Goal: Transaction & Acquisition: Book appointment/travel/reservation

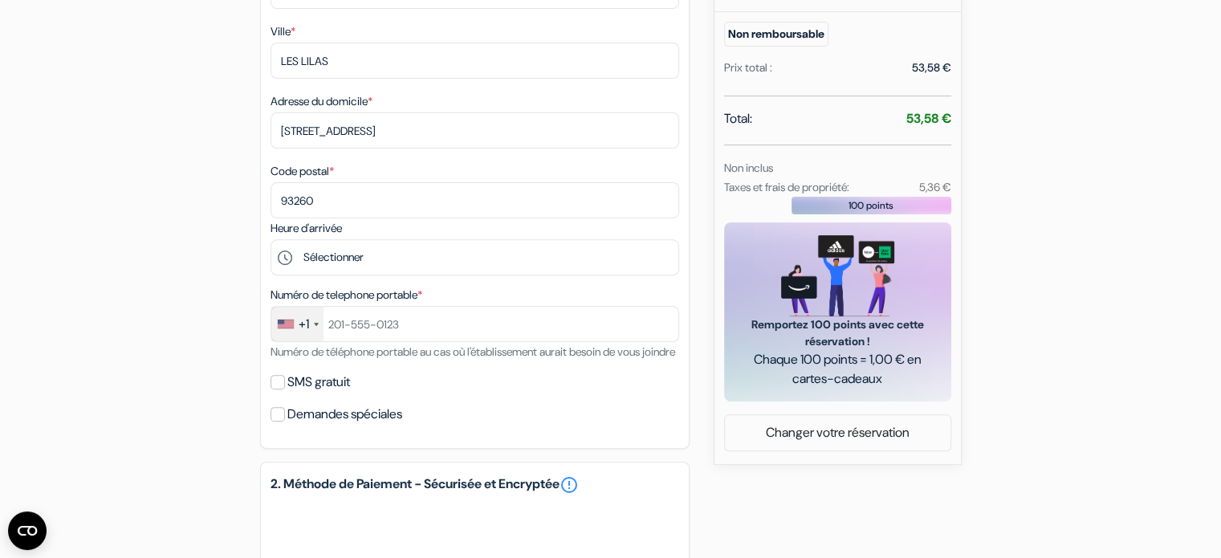
scroll to position [551, 0]
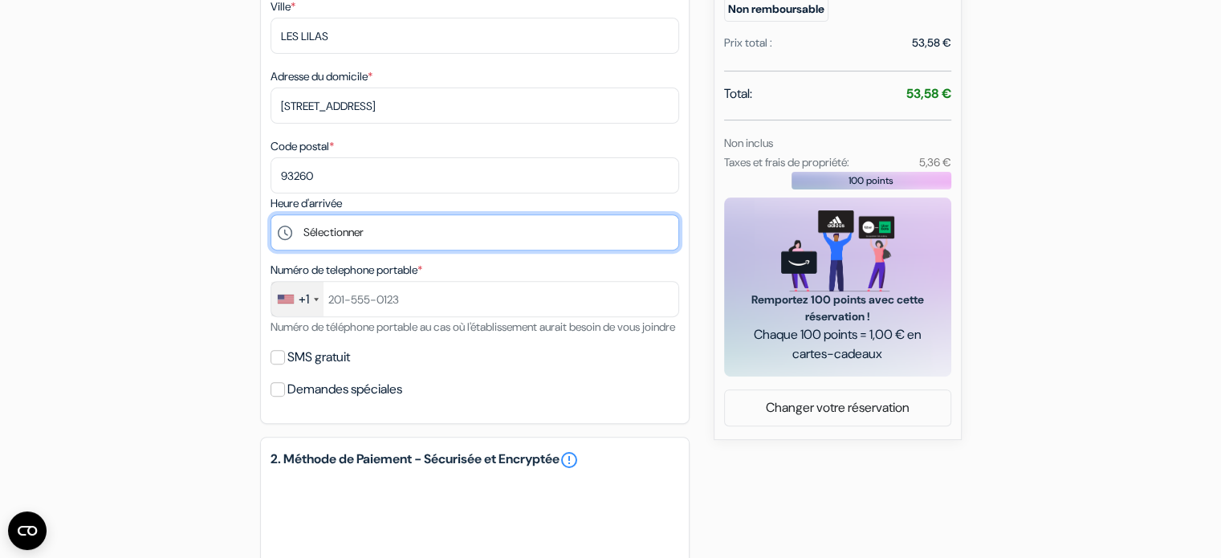
click at [568, 249] on select "Sélectionner 14:00 15:00 16:00 17:00 18:00 19:00 20:00 21:00 22:00" at bounding box center [475, 232] width 409 height 36
select select "15"
click at [271, 216] on select "Sélectionner 14:00 15:00 16:00 17:00 18:00 19:00 20:00 21:00 22:00" at bounding box center [475, 232] width 409 height 36
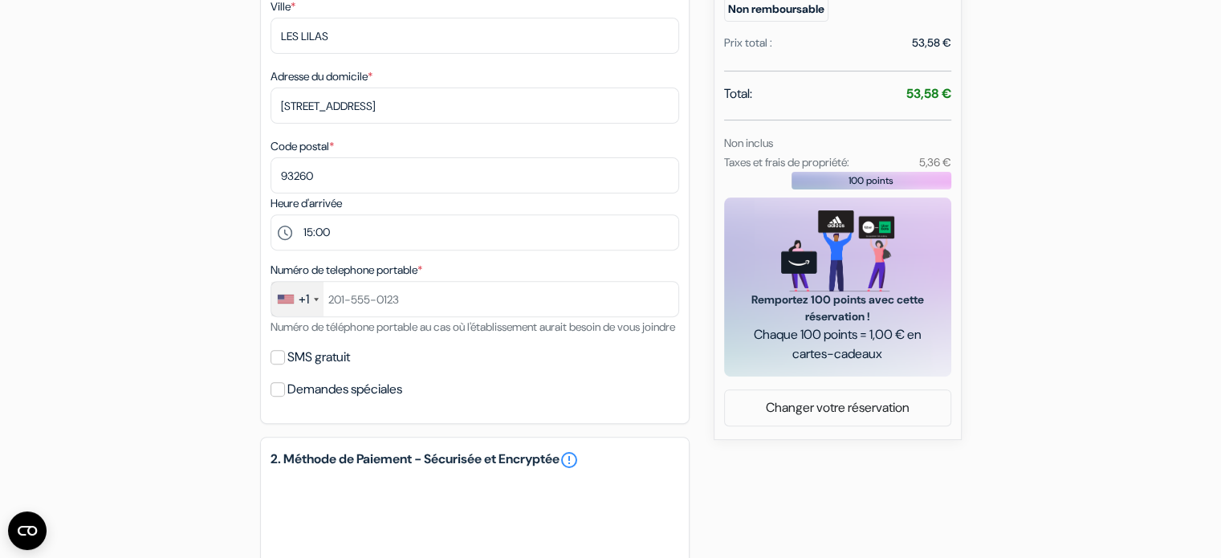
click at [309, 307] on div "+1" at bounding box center [297, 299] width 52 height 35
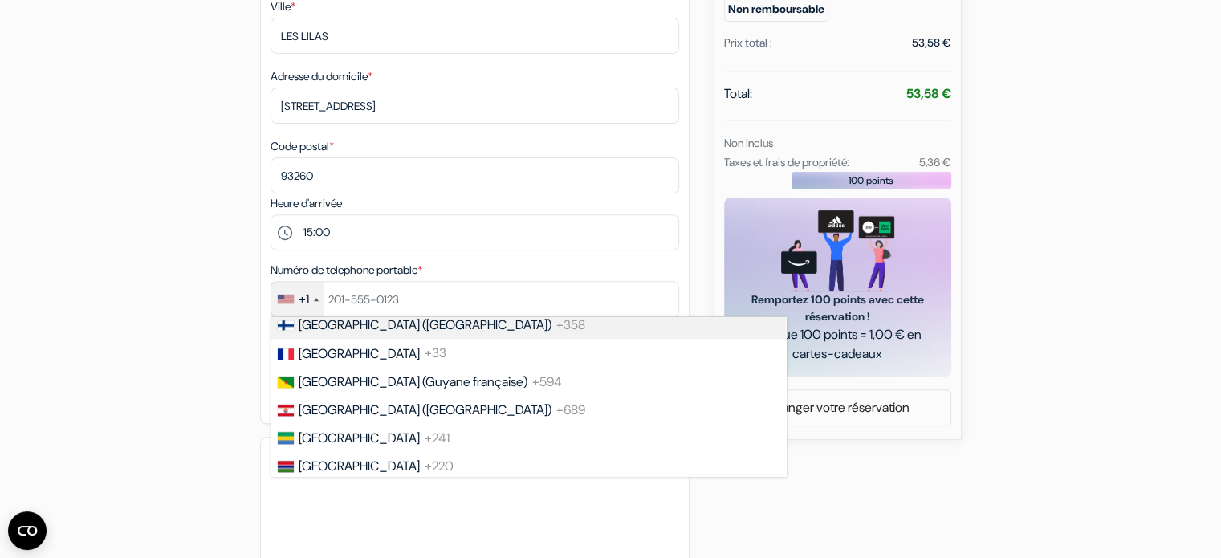
scroll to position [2225, 0]
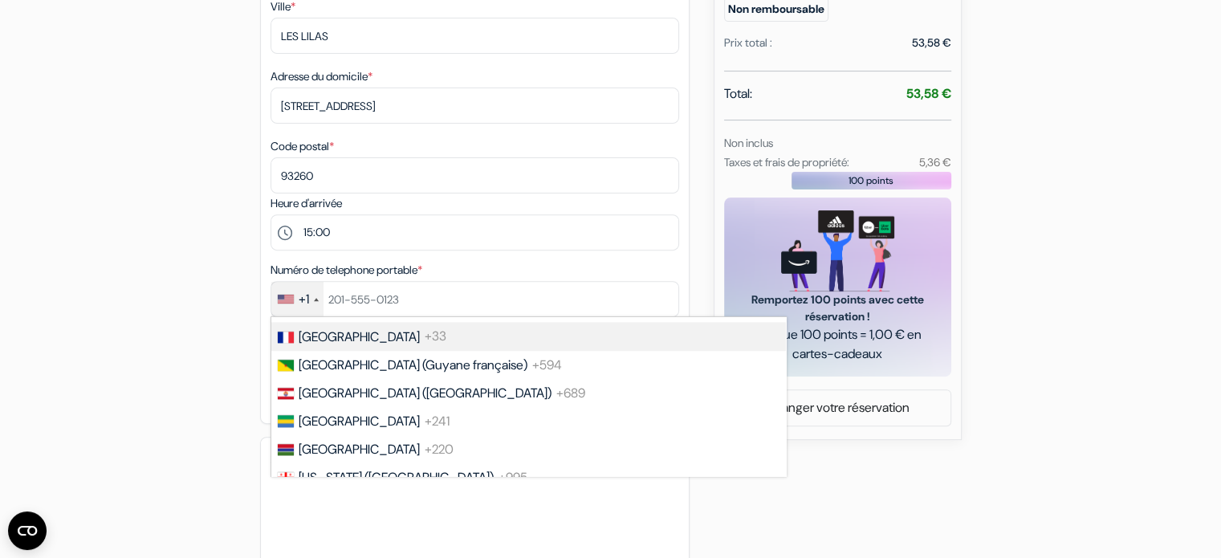
click at [409, 350] on li "France +33" at bounding box center [528, 336] width 516 height 28
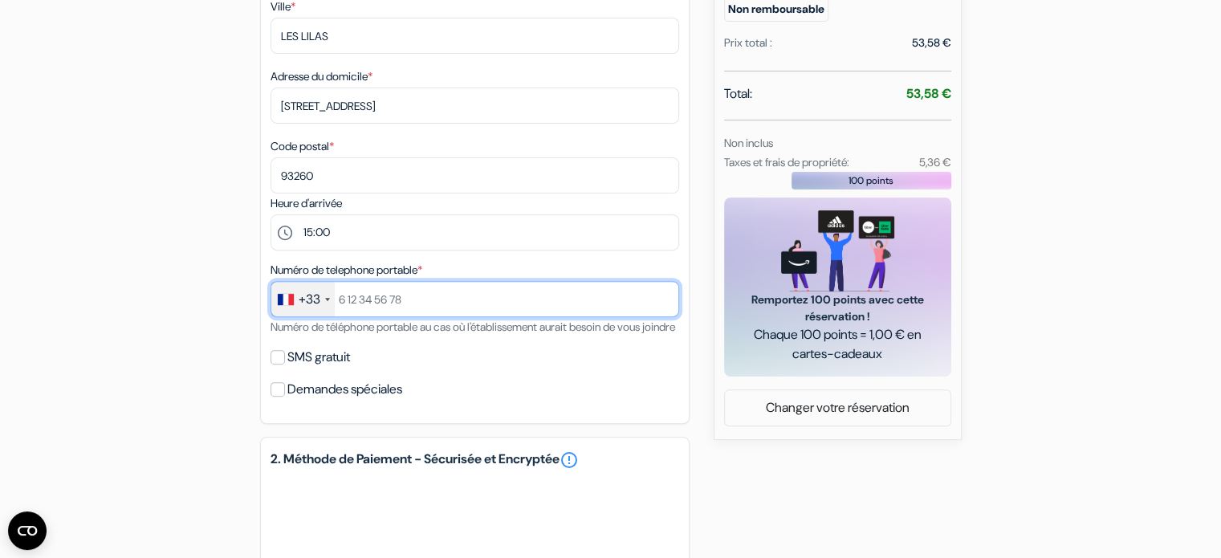
click at [400, 301] on input "text" at bounding box center [475, 299] width 409 height 36
type input "0782114038"
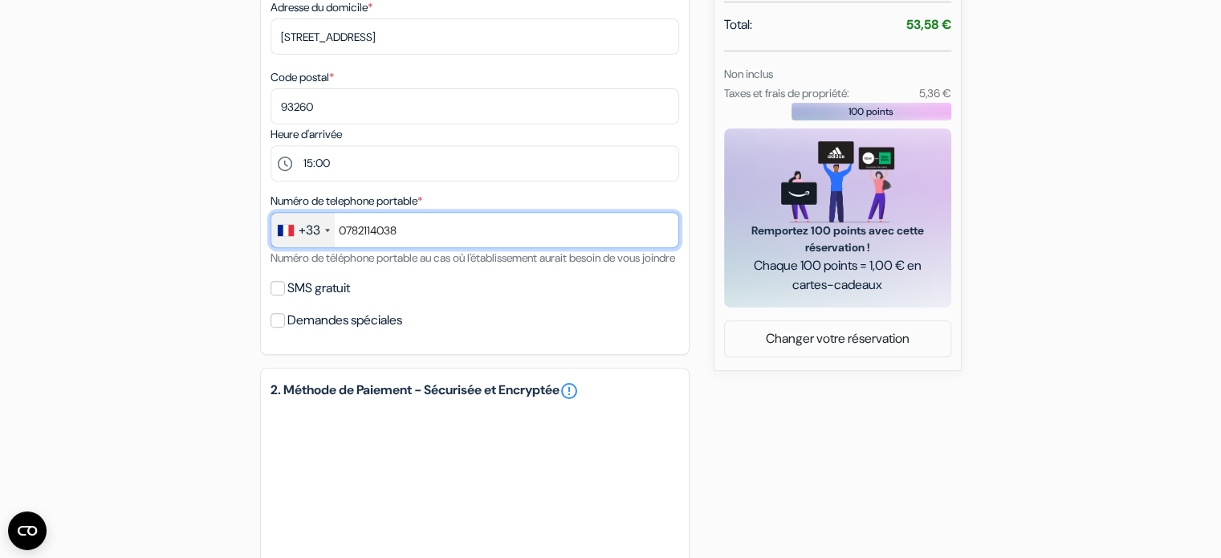
scroll to position [621, 0]
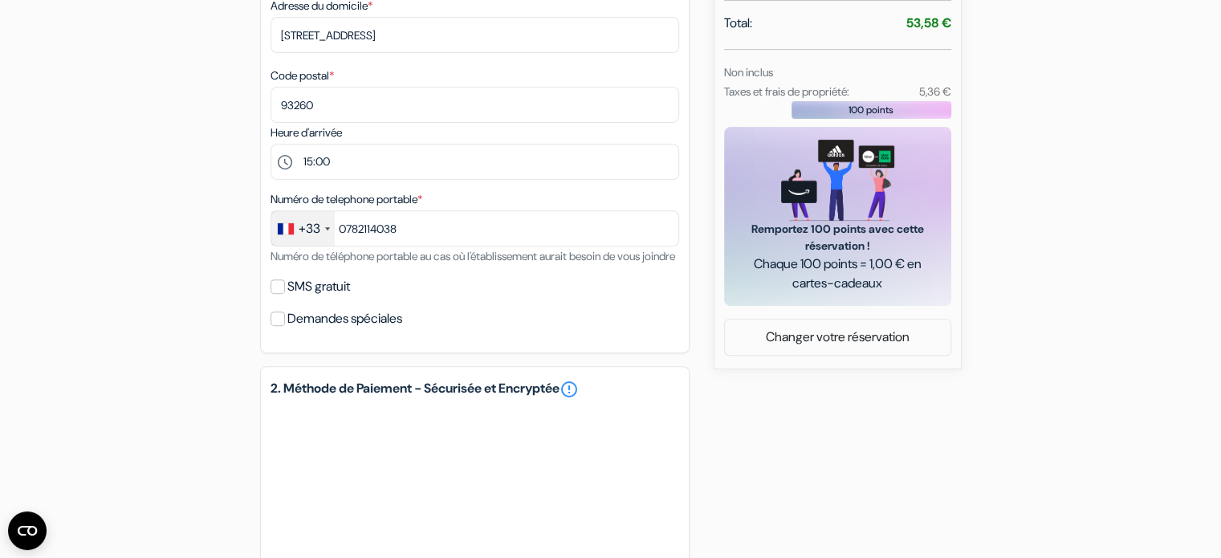
click at [349, 266] on div "Numéro de telephone portable * +33 France +33 United Kingdom +44 Germany (Deuts…" at bounding box center [475, 227] width 409 height 76
click at [274, 294] on input "SMS gratuit" at bounding box center [278, 286] width 14 height 14
checkbox input "true"
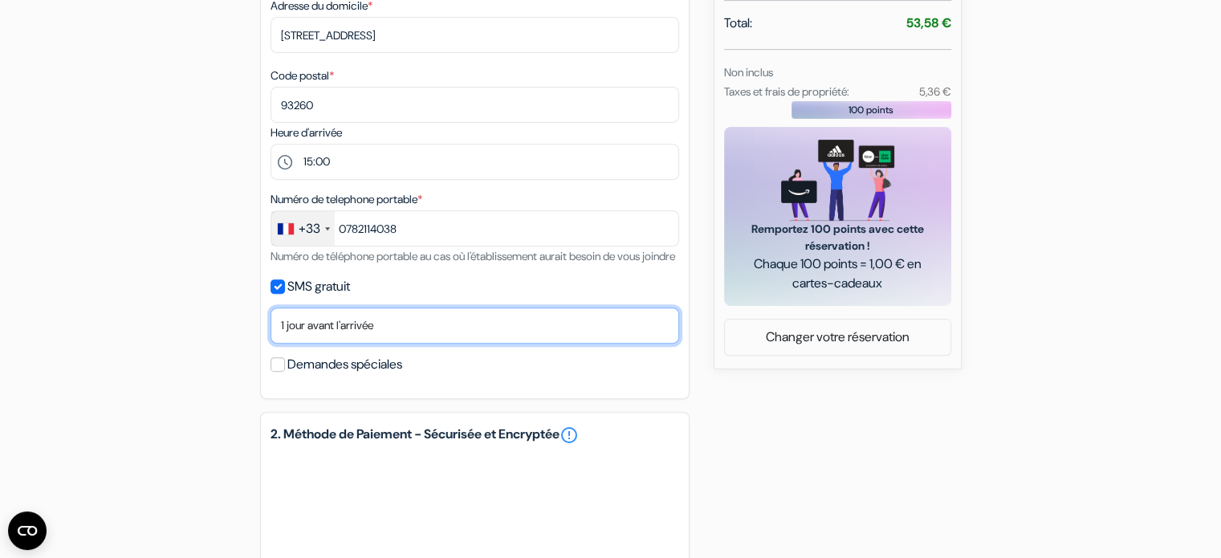
click at [306, 344] on select "Non merci Maintenant Le jour de votre arrivée 1 jour avant l'arrivée 2 jours av…" at bounding box center [475, 325] width 409 height 36
click at [305, 343] on select "Non merci Maintenant Le jour de votre arrivée 1 jour avant l'arrivée 2 jours av…" at bounding box center [475, 325] width 409 height 36
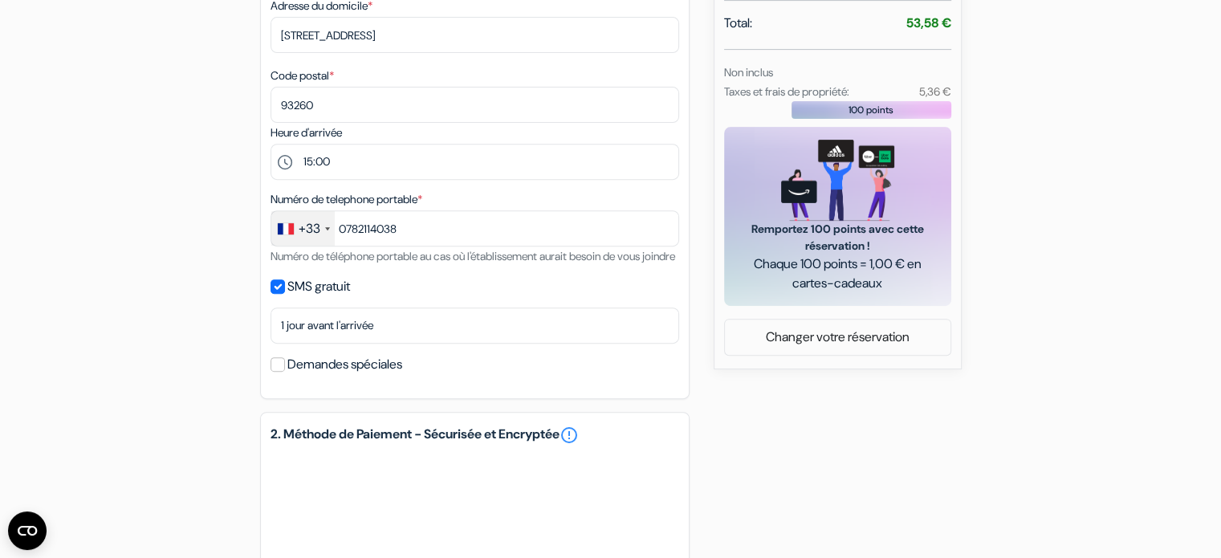
click at [241, 341] on div "add_box Auberge Oasis Backpackers' Granada Placeta Correo Viejo, 3, Grenade, Es…" at bounding box center [611, 190] width 1060 height 1331
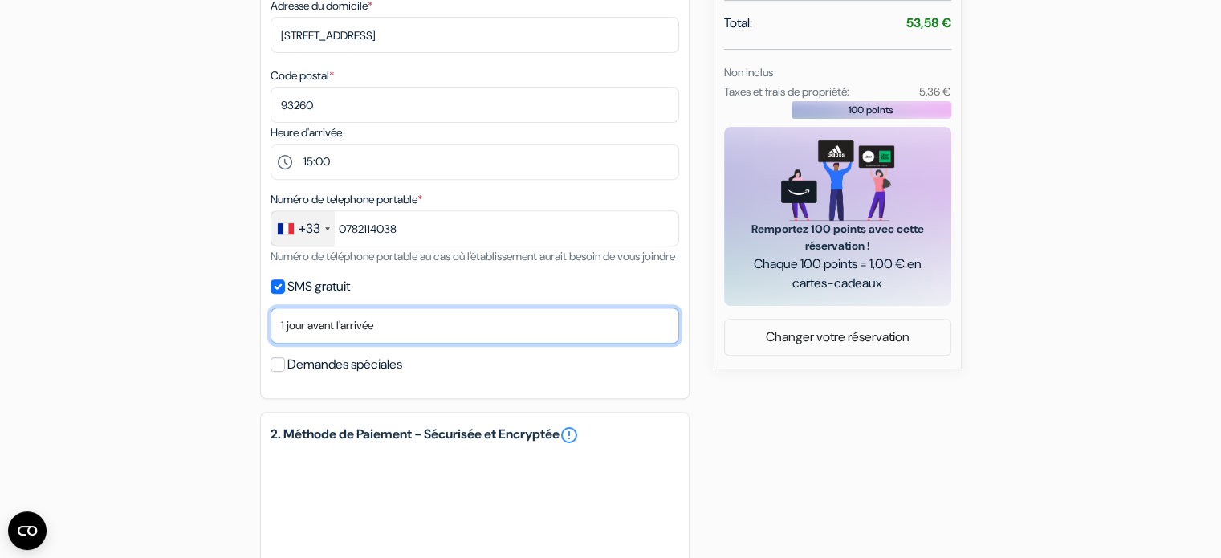
click at [299, 344] on select "Non merci Maintenant Le jour de votre arrivée 1 jour avant l'arrivée 2 jours av…" at bounding box center [475, 325] width 409 height 36
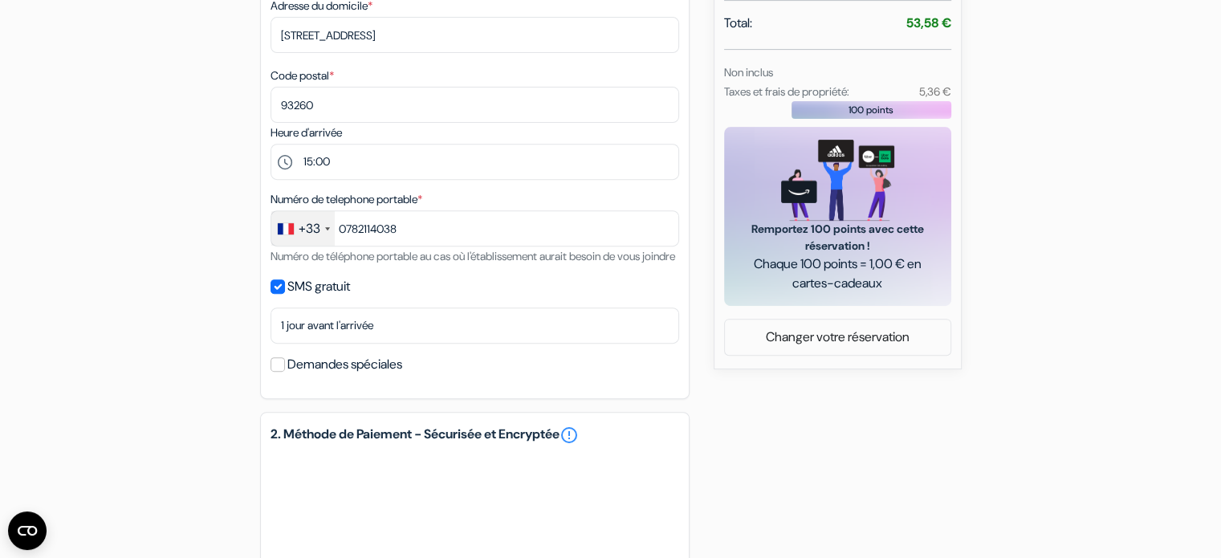
click at [229, 349] on div "add_box Auberge Oasis Backpackers' Granada Placeta Correo Viejo, 3, Grenade, Es…" at bounding box center [611, 190] width 1060 height 1331
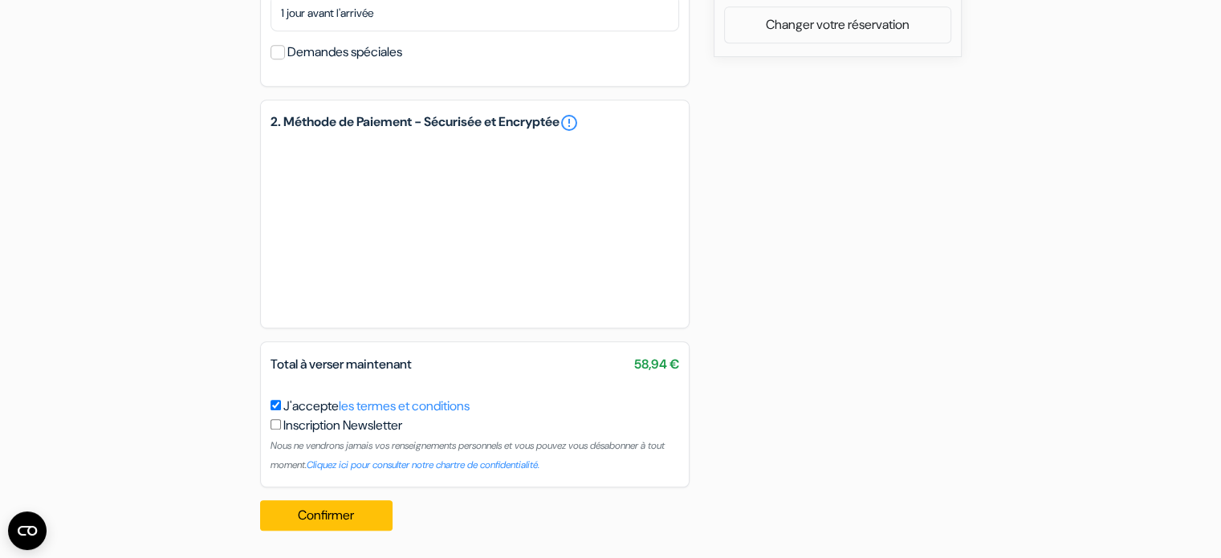
scroll to position [956, 0]
click at [353, 523] on button "Confirmer Loading..." at bounding box center [326, 513] width 133 height 31
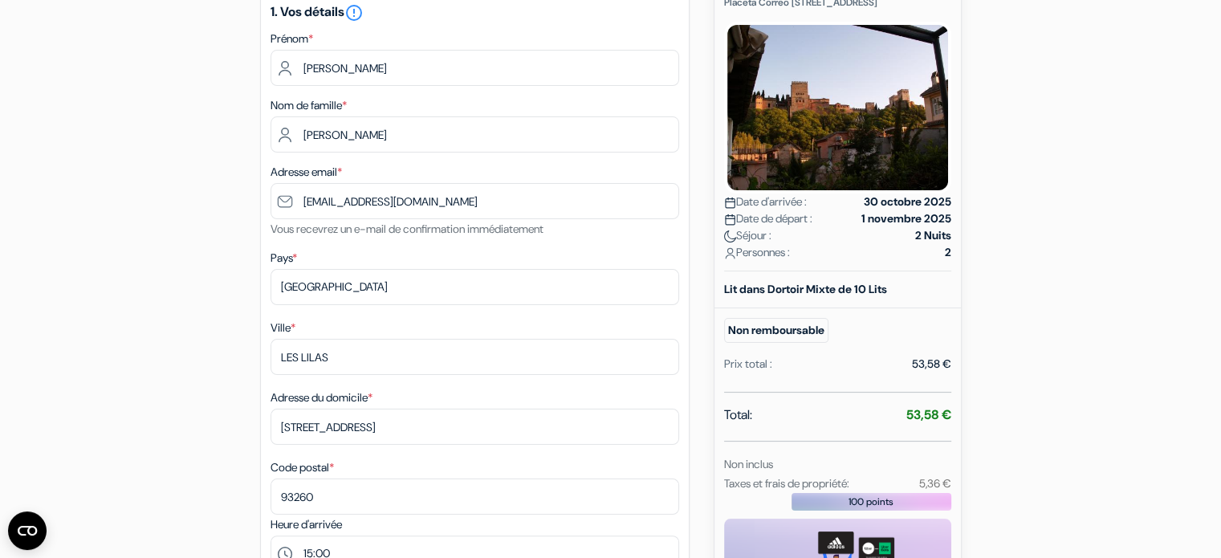
scroll to position [0, 0]
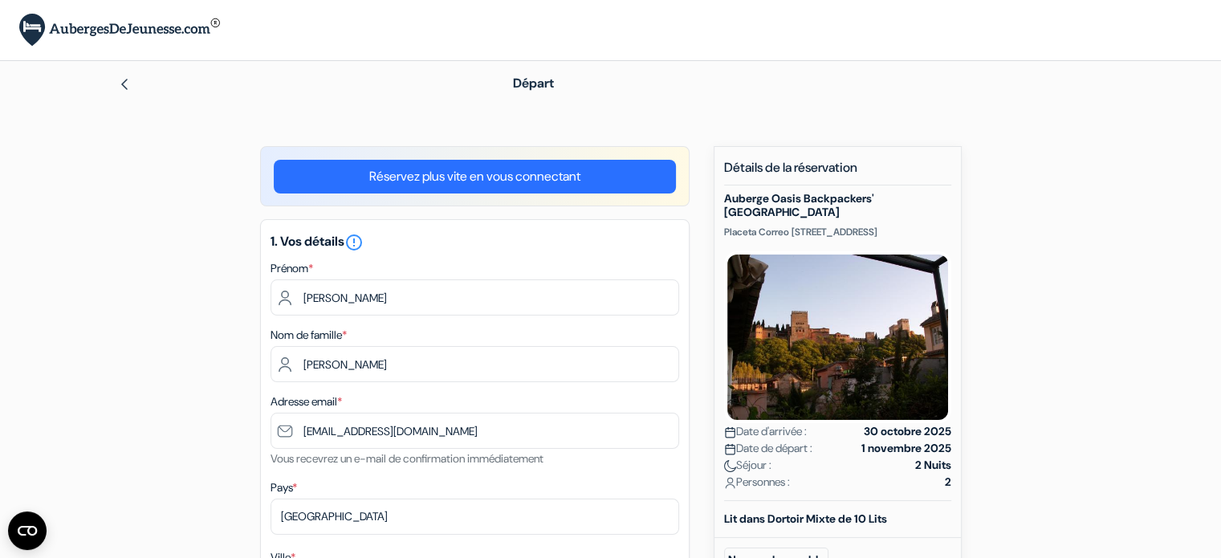
click at [124, 85] on img at bounding box center [124, 84] width 13 height 13
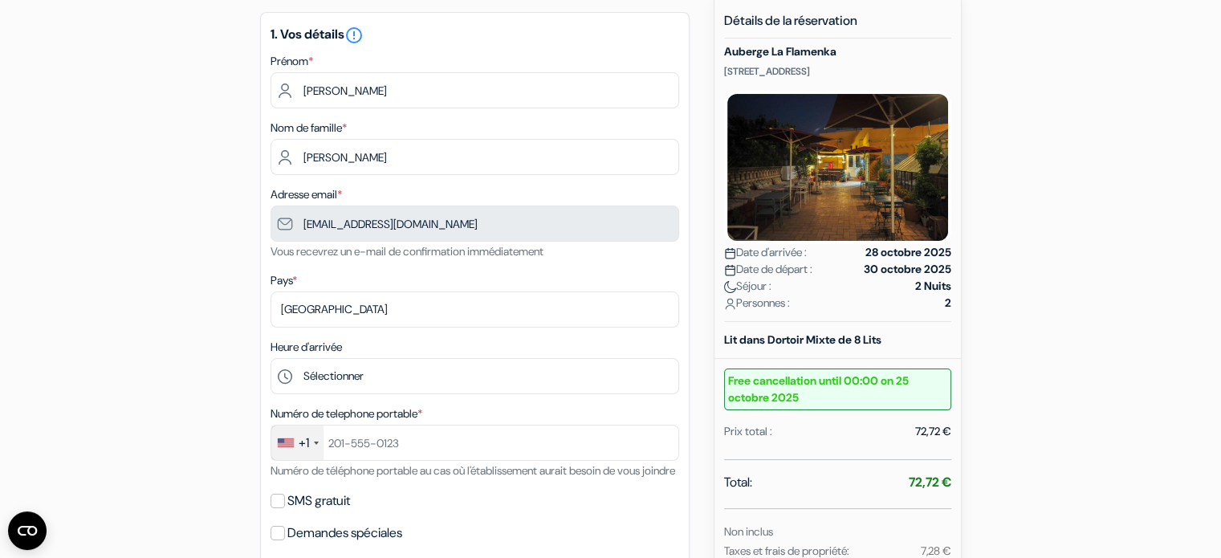
scroll to position [153, 0]
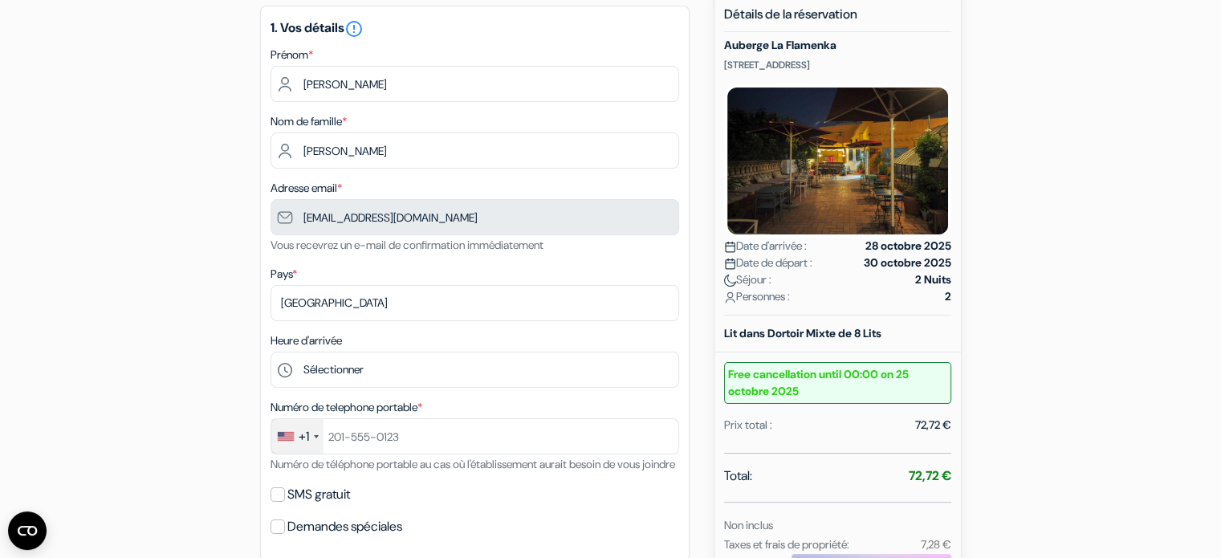
click at [305, 452] on div "+1" at bounding box center [297, 436] width 52 height 35
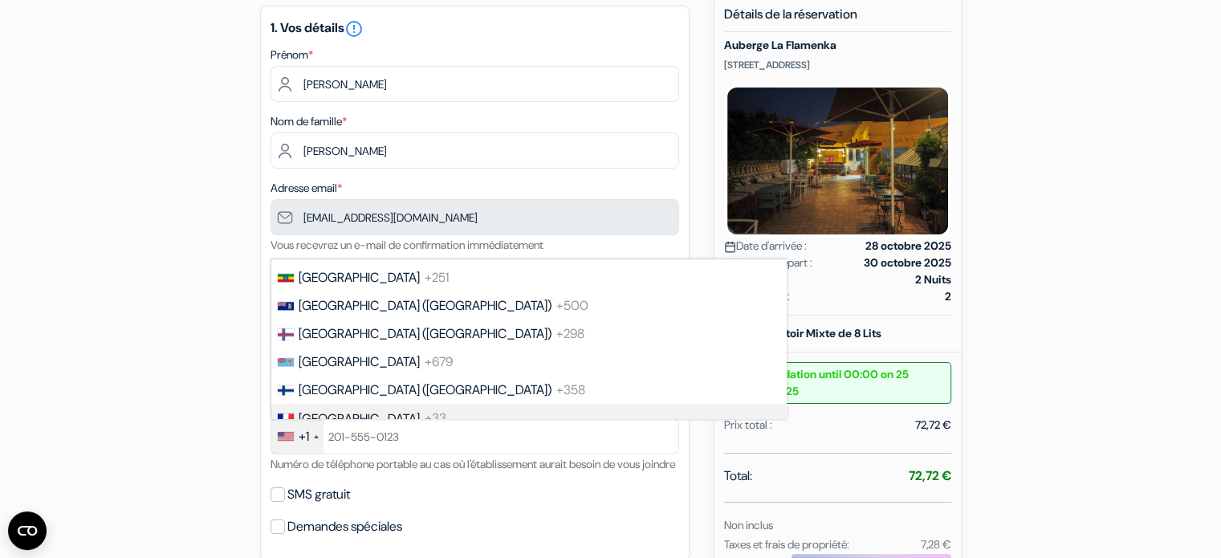
scroll to position [2199, 0]
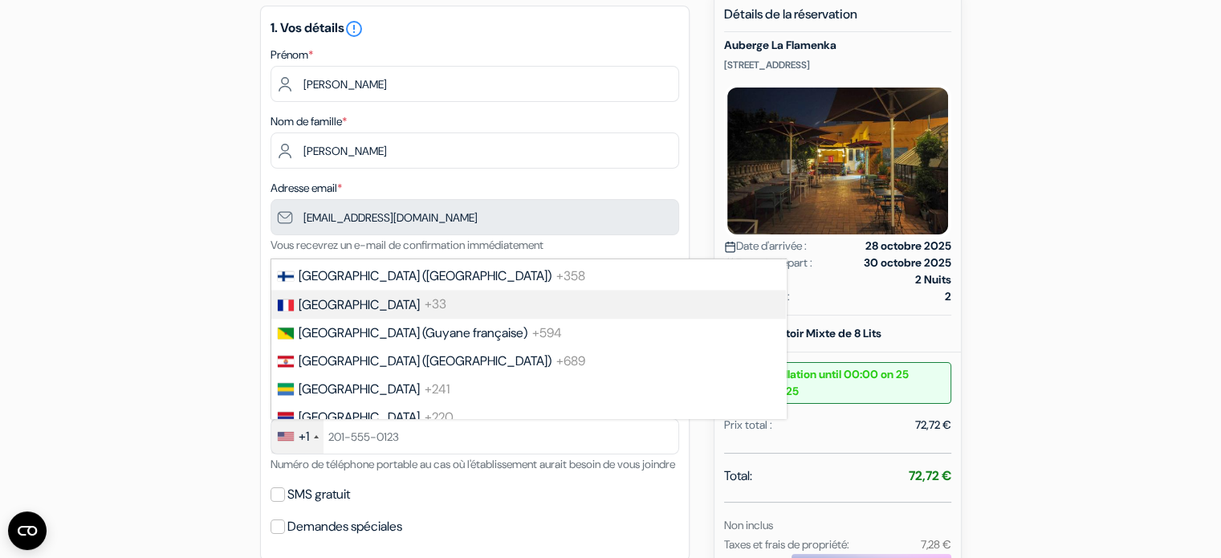
click at [366, 318] on li "France +33" at bounding box center [528, 304] width 516 height 28
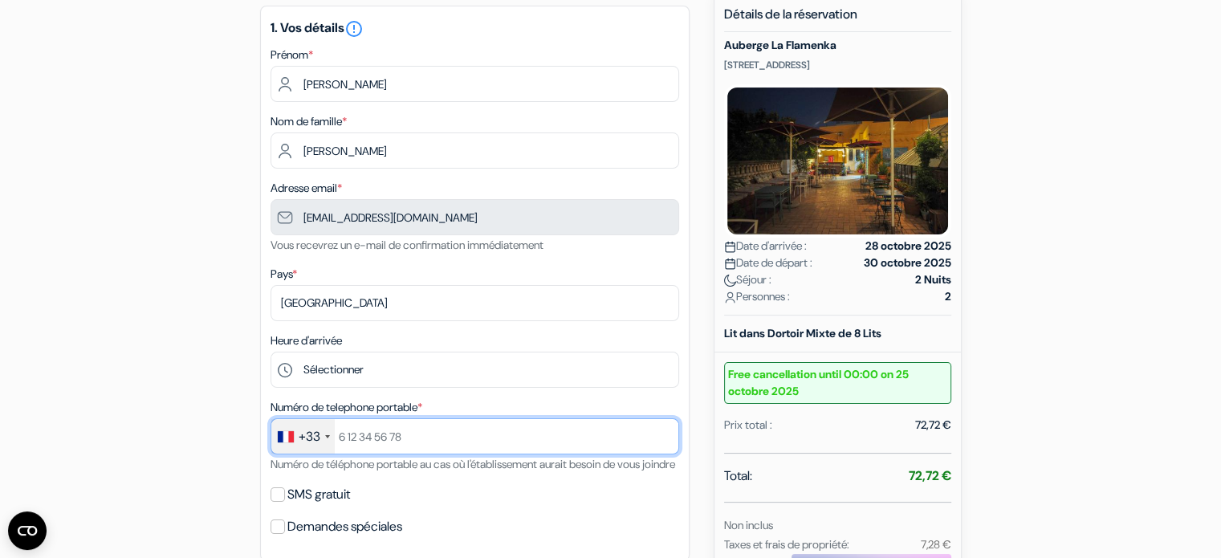
click at [376, 439] on input "text" at bounding box center [475, 436] width 409 height 36
type input "+33782114038"
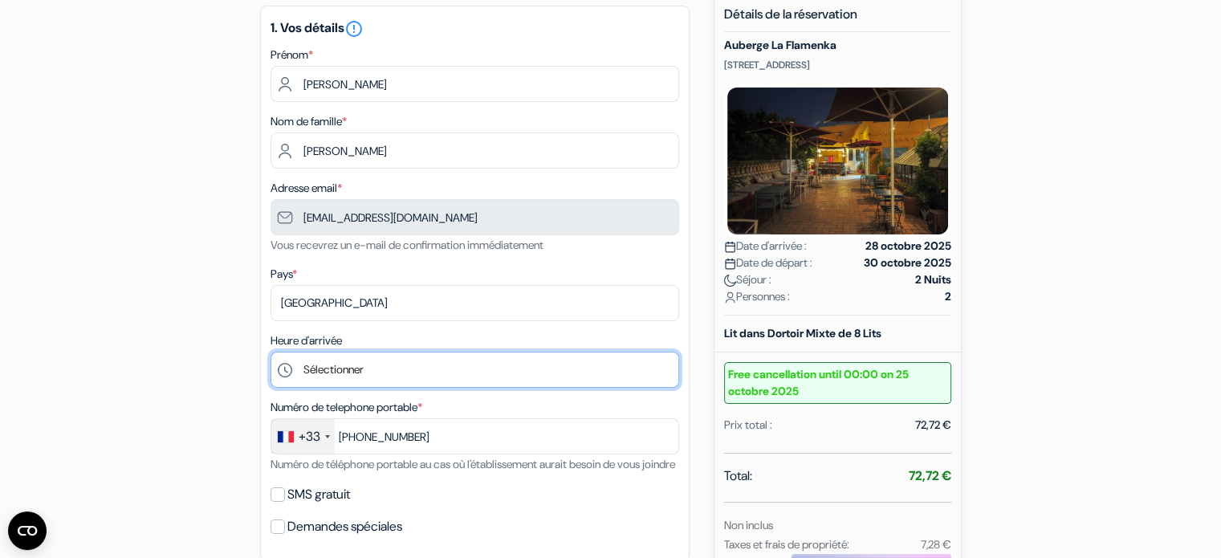
click at [369, 376] on select "Sélectionner 13:00 14:00 15:00 16:00 17:00 18:00 19:00 20:00 21:00 22:00" at bounding box center [475, 370] width 409 height 36
click at [366, 378] on select "Sélectionner 13:00 14:00 15:00 16:00 17:00 18:00 19:00 20:00 21:00 22:00" at bounding box center [475, 370] width 409 height 36
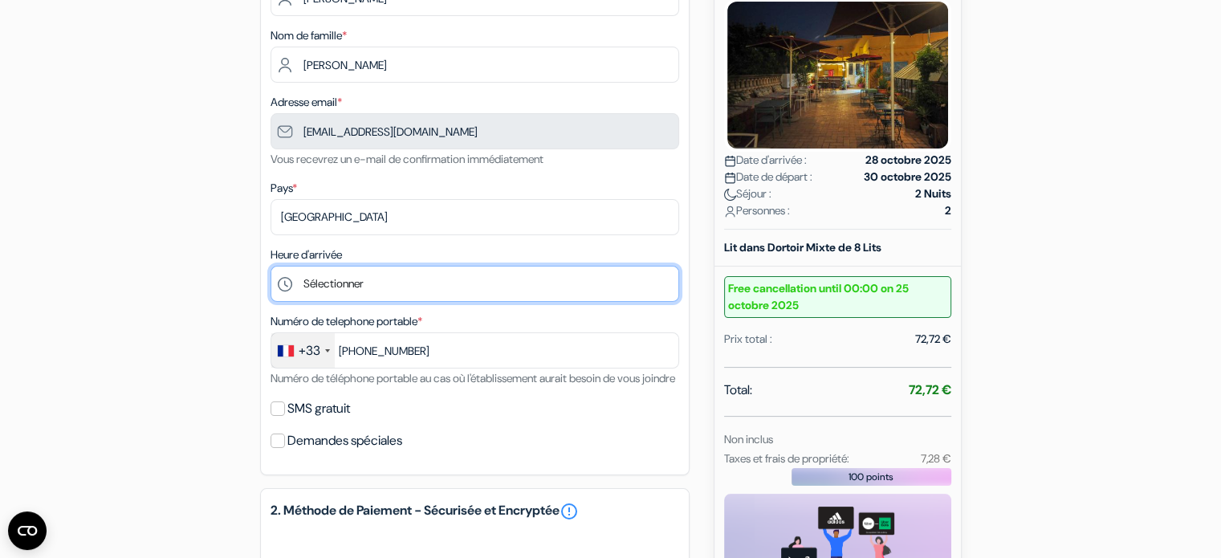
scroll to position [257, 0]
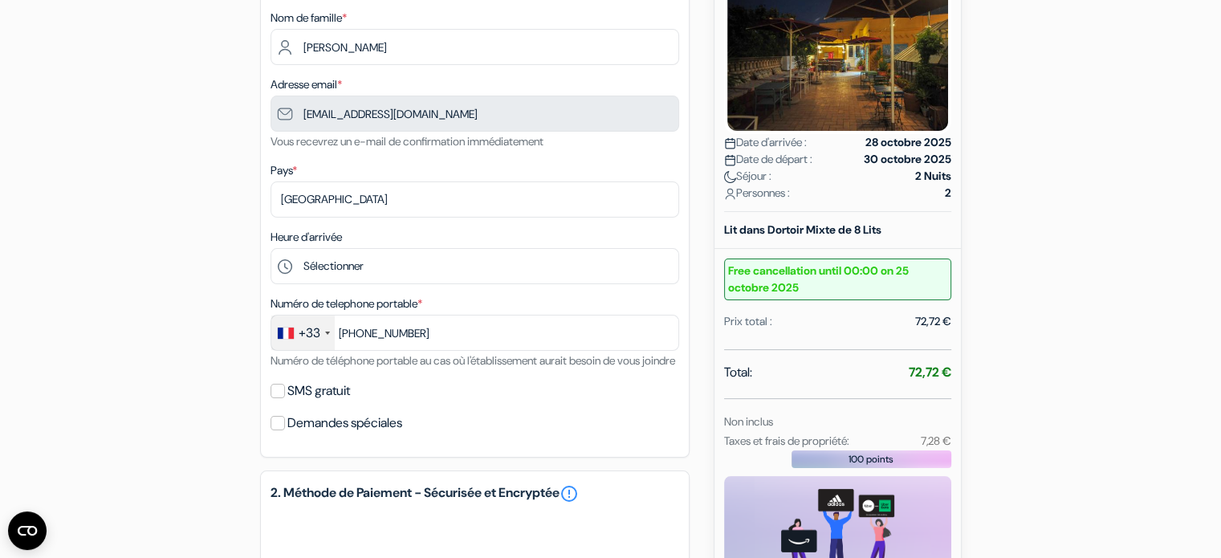
click at [314, 402] on label "SMS gratuit" at bounding box center [318, 391] width 63 height 22
click at [285, 398] on input "SMS gratuit" at bounding box center [278, 391] width 14 height 14
checkbox input "true"
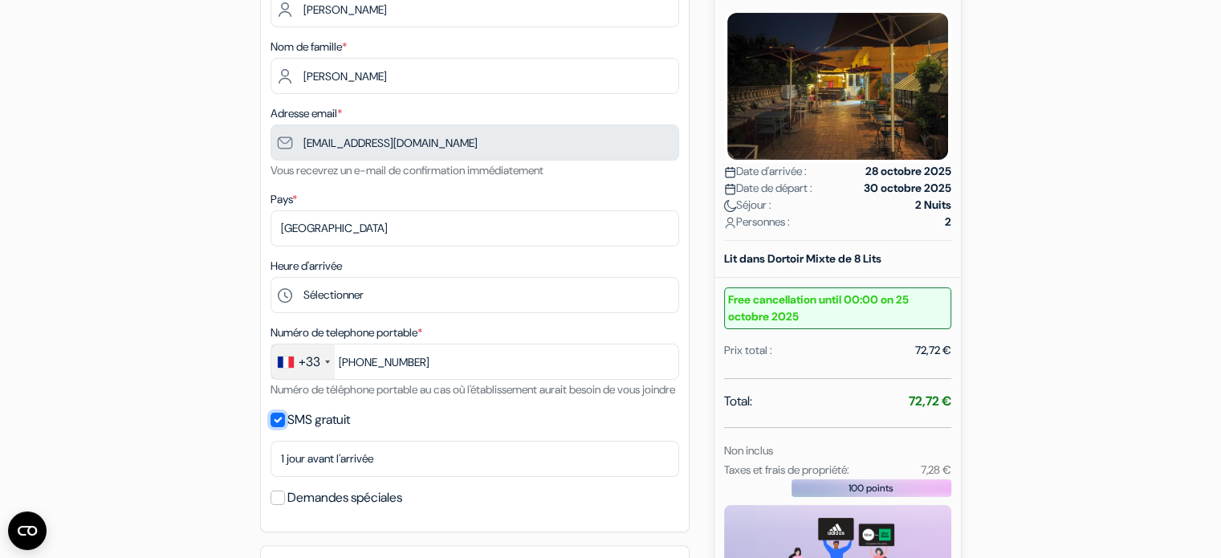
scroll to position [215, 0]
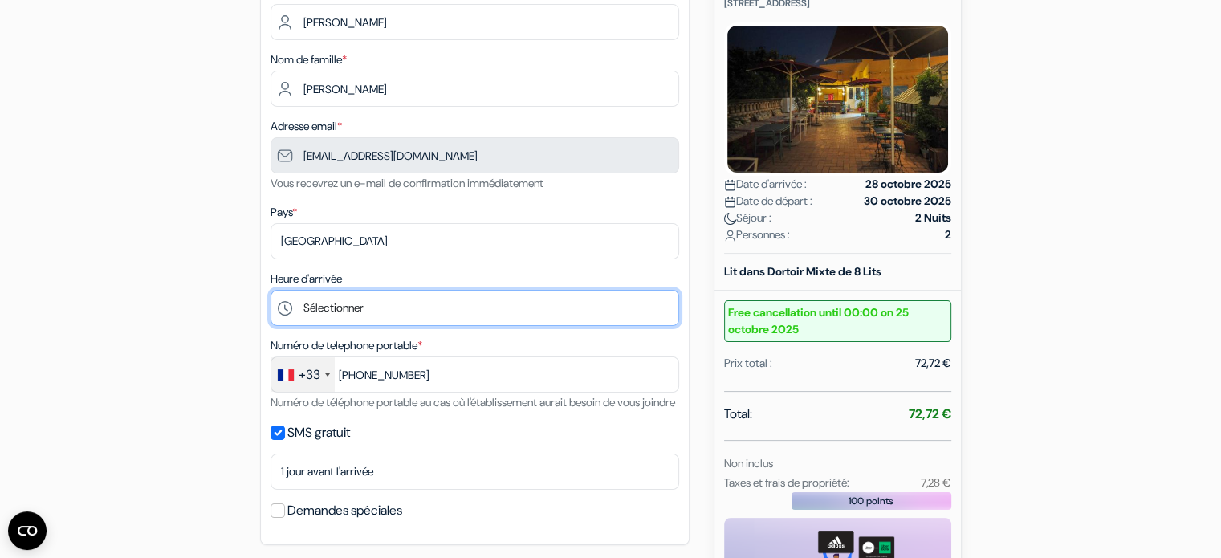
click at [400, 307] on select "Sélectionner 13:00 14:00 15:00 16:00 17:00 18:00 19:00 20:00 21:00 22:00" at bounding box center [475, 308] width 409 height 36
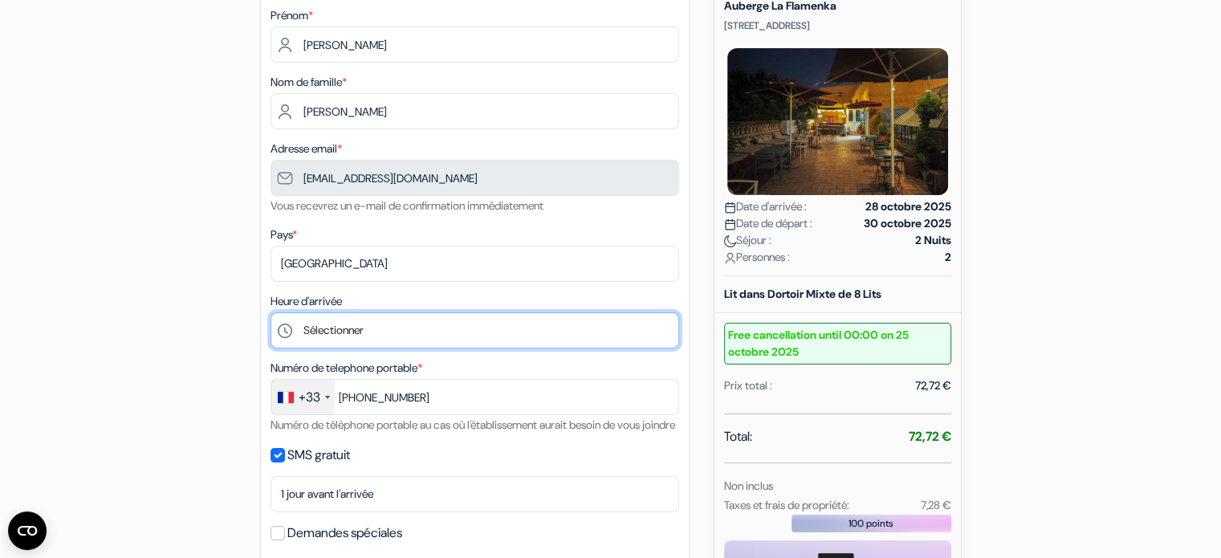
scroll to position [199, 0]
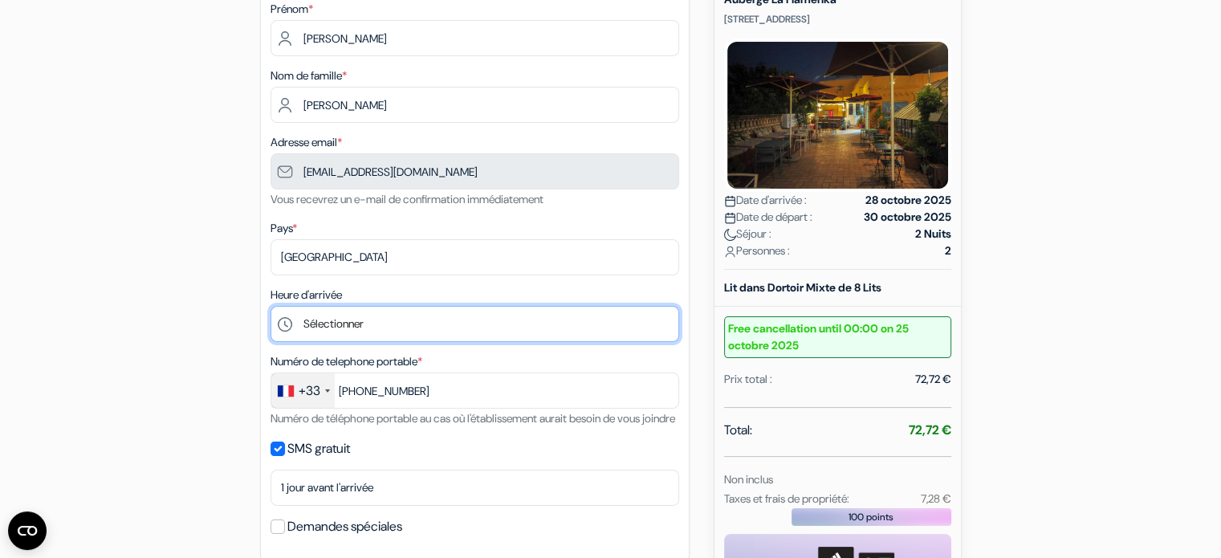
click at [400, 321] on select "Sélectionner 13:00 14:00 15:00 16:00 17:00 18:00 19:00 20:00 21:00 22:00" at bounding box center [475, 324] width 409 height 36
select select "13"
click at [271, 306] on select "Sélectionner 13:00 14:00 15:00 16:00 17:00 18:00 19:00 20:00 21:00 22:00" at bounding box center [475, 324] width 409 height 36
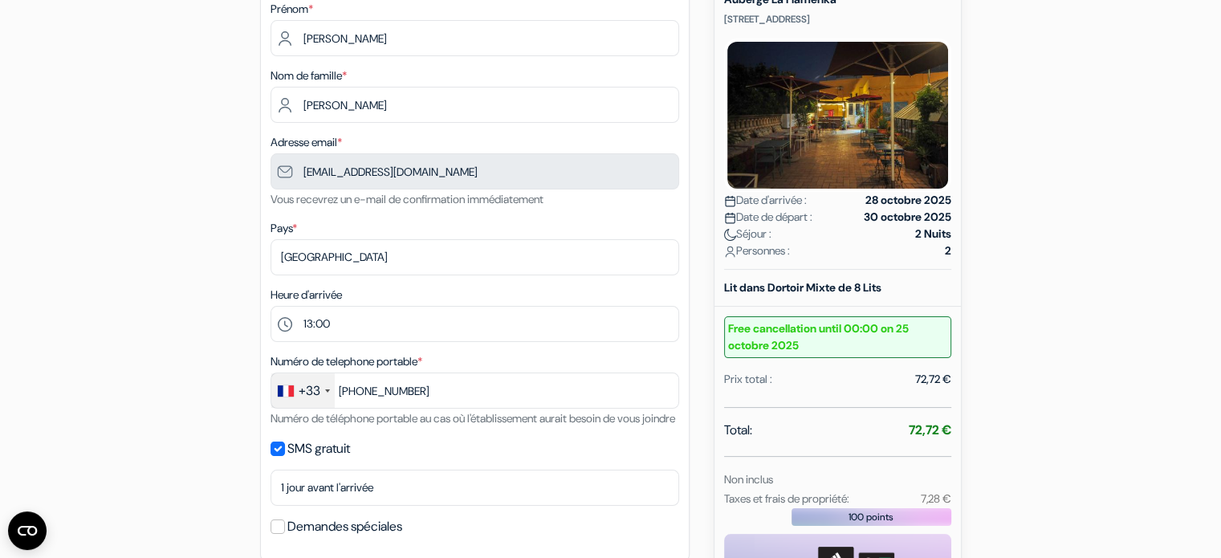
click at [389, 288] on div "Heure d'arrivée Sélectionner 13:00 14:00 15:00 16:00 17:00 18:00 19:00 20:00 21…" at bounding box center [475, 313] width 409 height 57
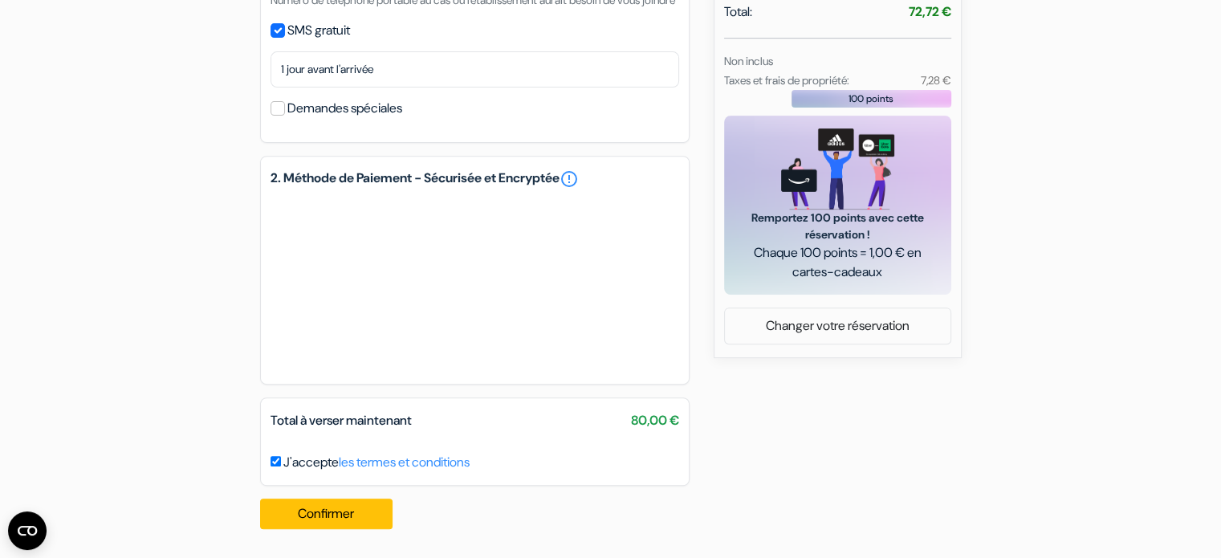
scroll to position [637, 0]
click at [327, 513] on button "Confirmer Loading..." at bounding box center [326, 513] width 133 height 31
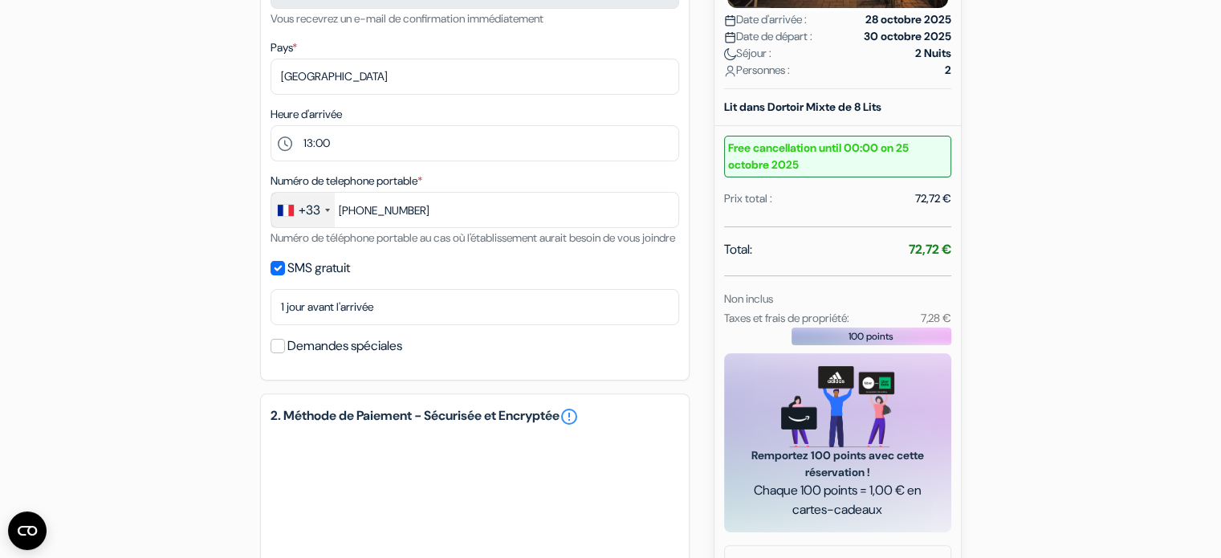
scroll to position [364, 0]
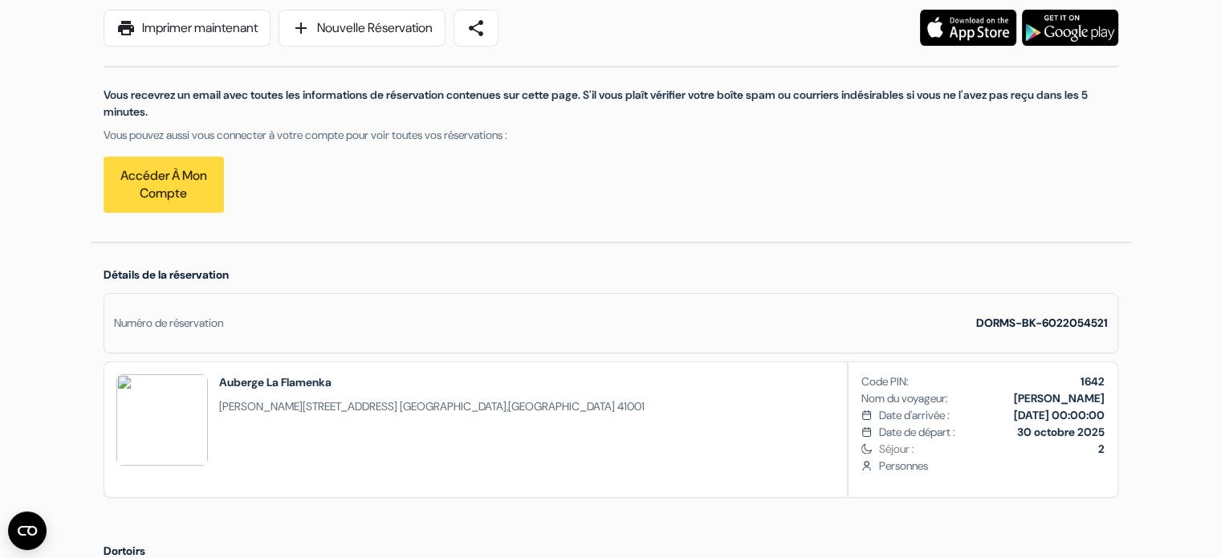
scroll to position [225, 0]
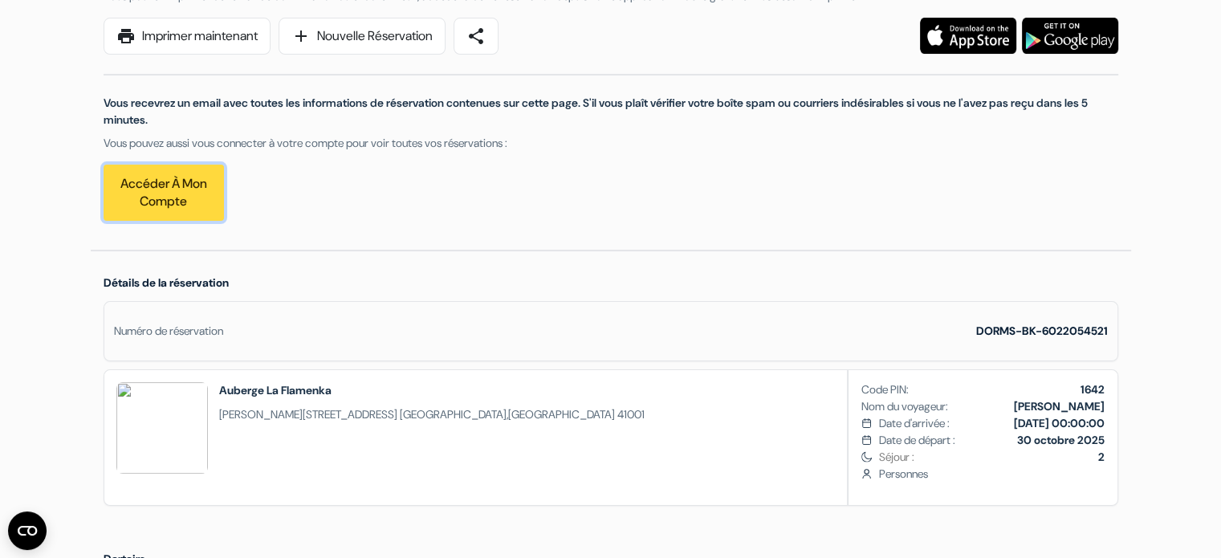
click at [173, 201] on link "Accéder à mon compte" at bounding box center [164, 193] width 120 height 56
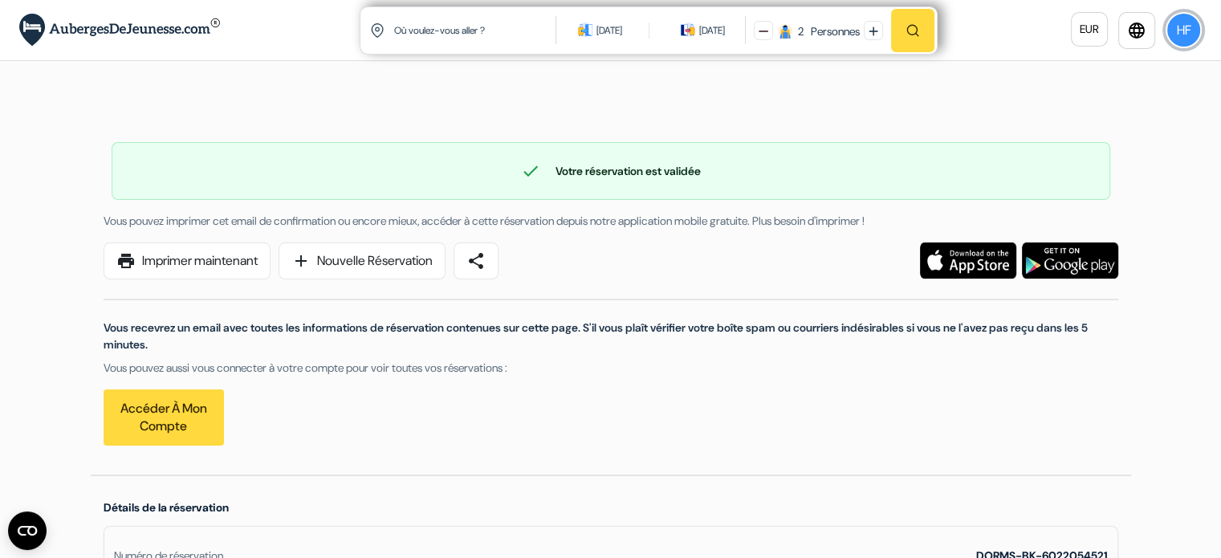
click at [1177, 18] on button "HF" at bounding box center [1184, 30] width 36 height 36
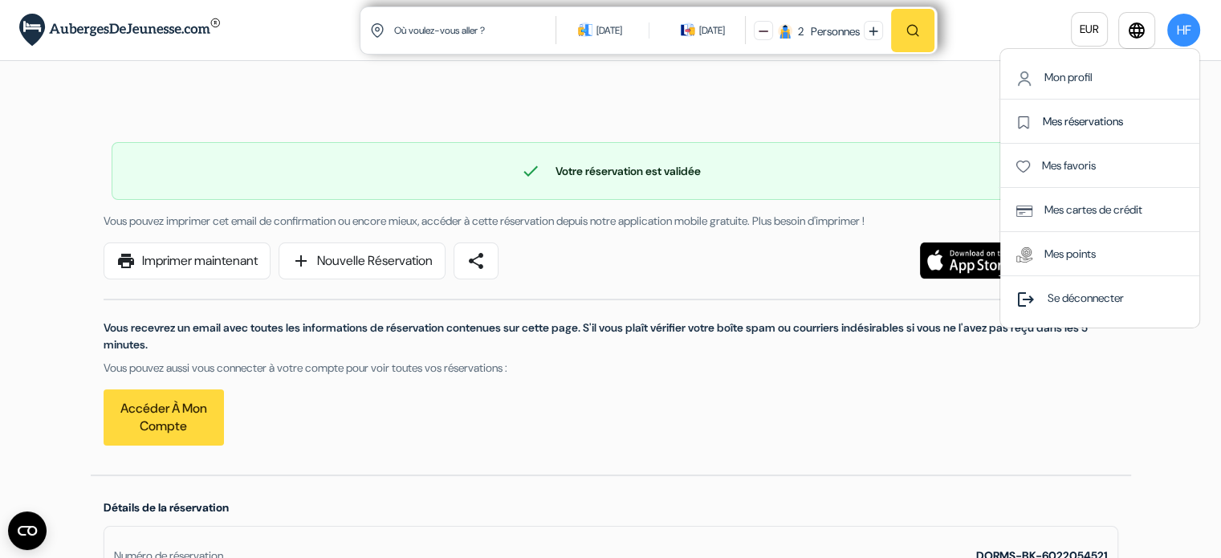
click at [1074, 116] on link "Mes réservations" at bounding box center [1069, 121] width 107 height 14
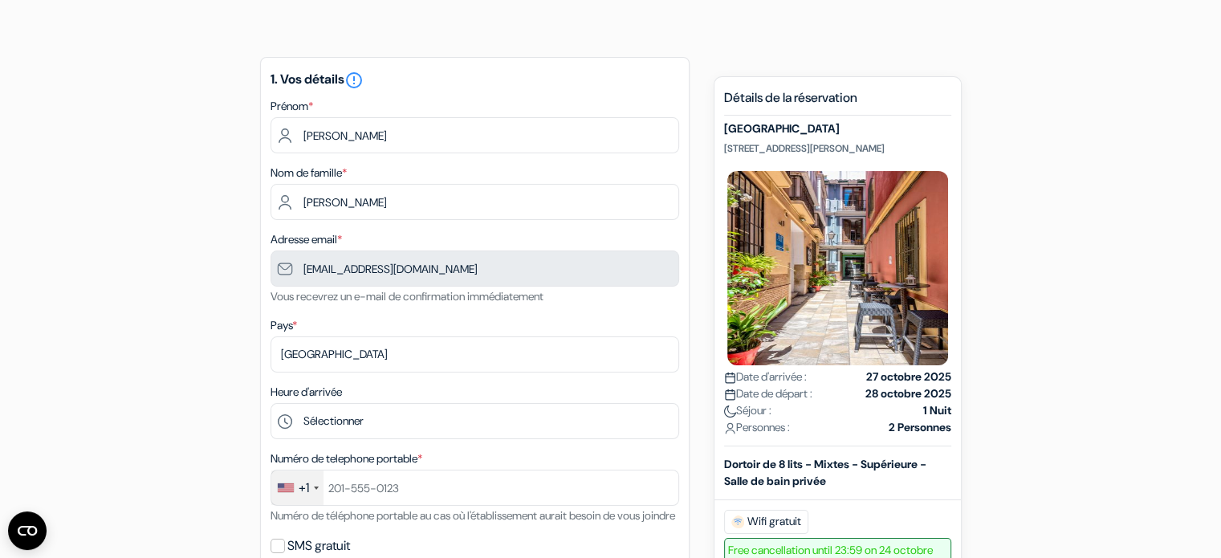
scroll to position [108, 0]
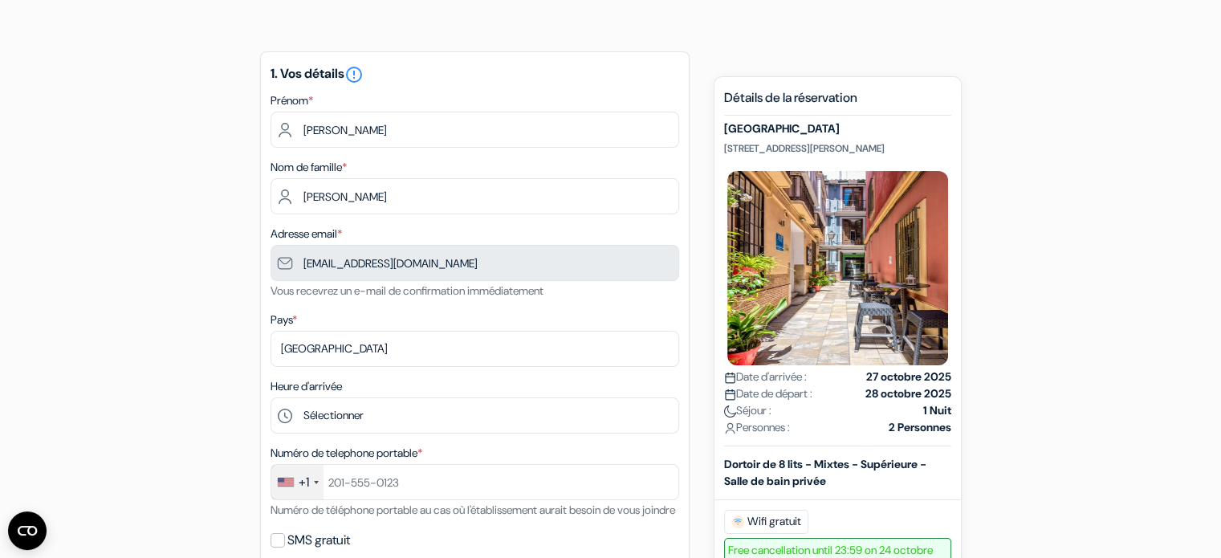
click at [886, 385] on strong "28 octobre 2025" at bounding box center [908, 393] width 86 height 17
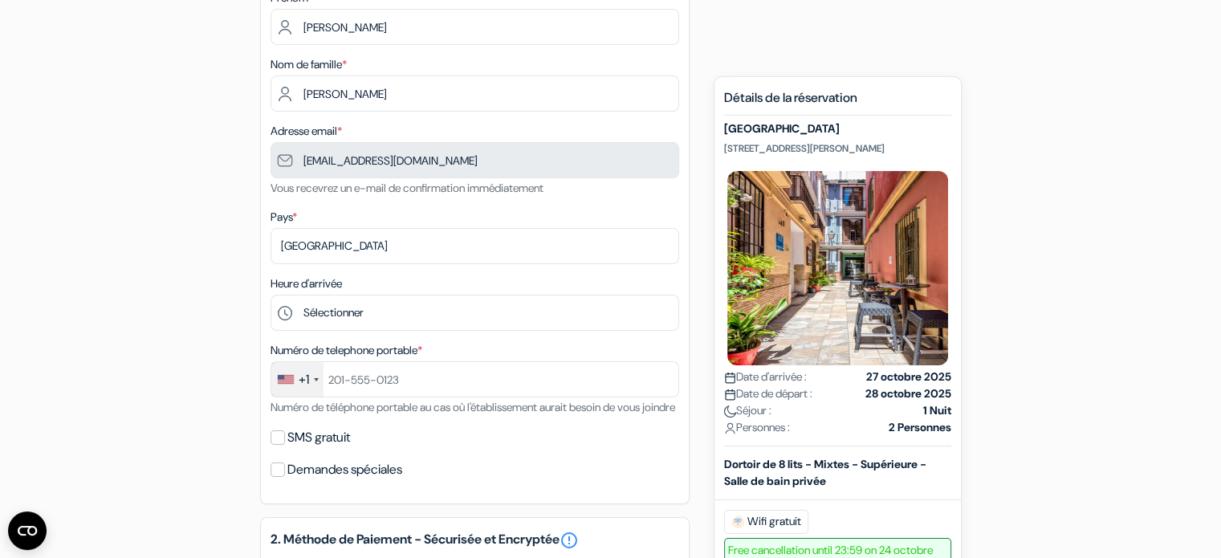
scroll to position [225, 0]
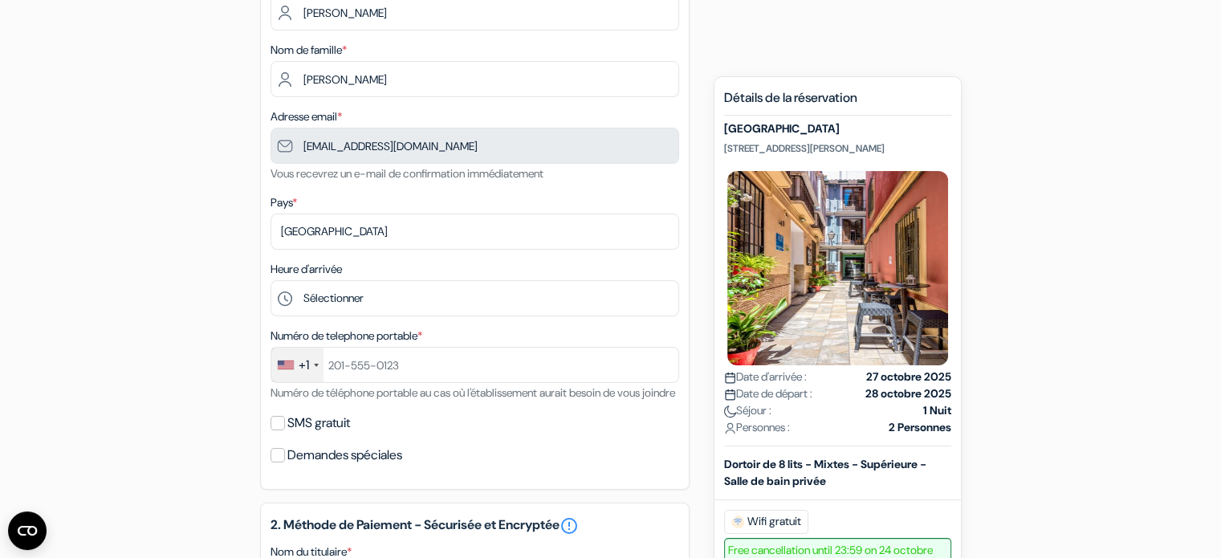
click at [295, 361] on div "+1" at bounding box center [297, 365] width 52 height 35
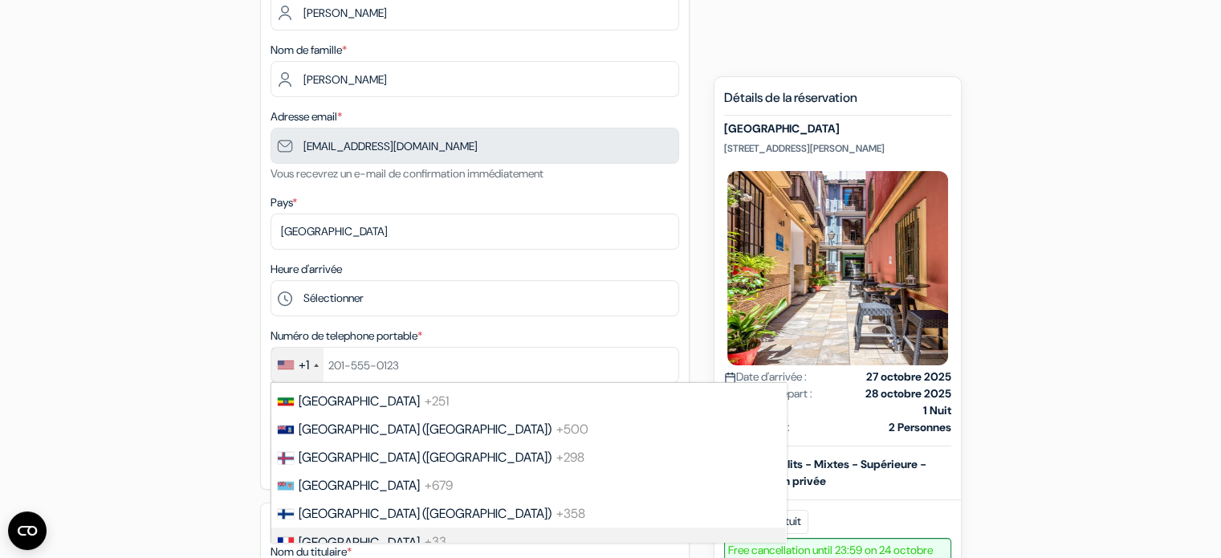
scroll to position [2199, 0]
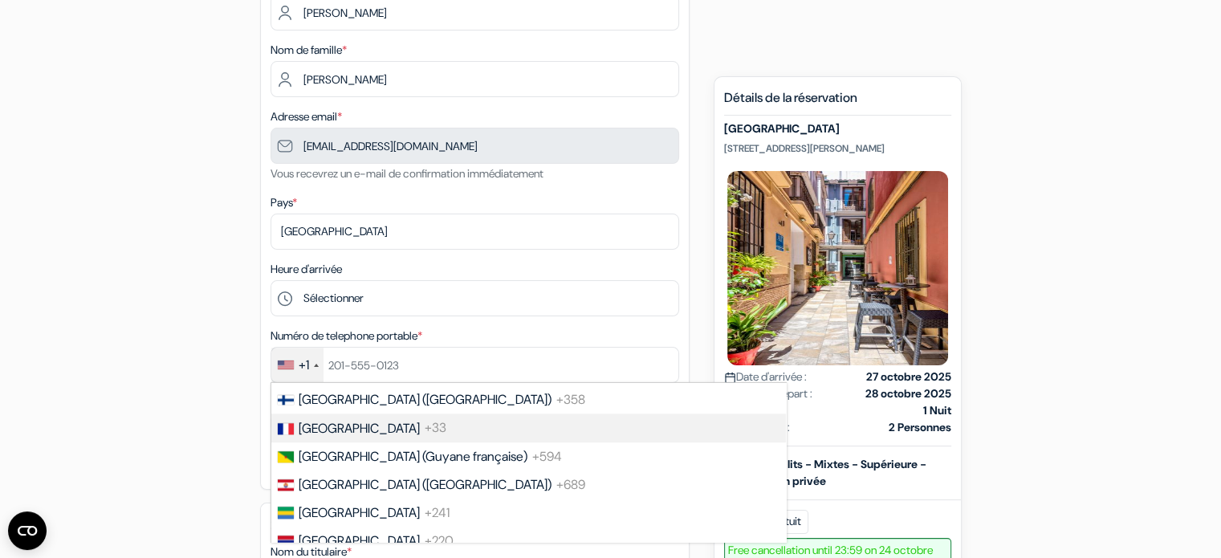
click at [366, 441] on li "France +33" at bounding box center [528, 427] width 516 height 28
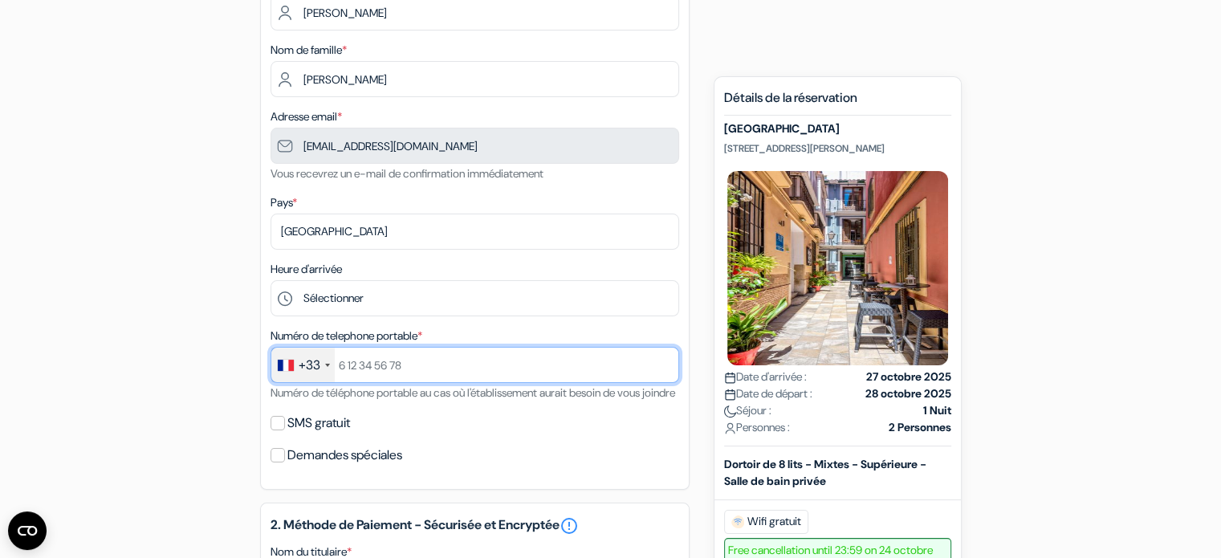
click at [402, 374] on input "text" at bounding box center [475, 365] width 409 height 36
type input "+33782114038"
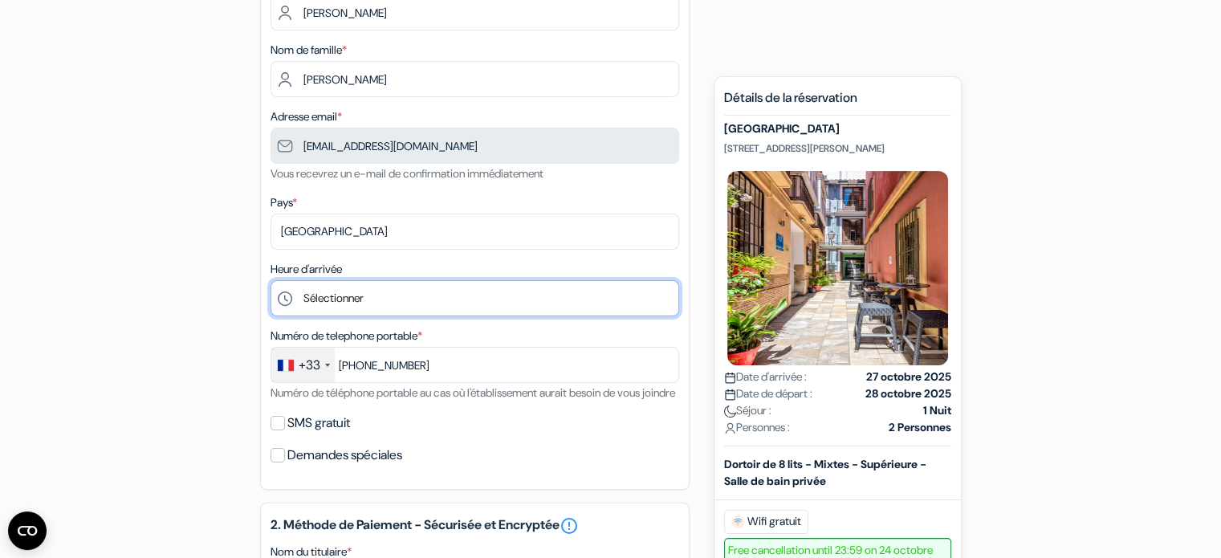
click at [419, 303] on select "Sélectionner 1:00 2:00 3:00 4:00 5:00 6:00 7:00 8:00 9:00 10:00 11:00 12:00 13:…" at bounding box center [475, 298] width 409 height 36
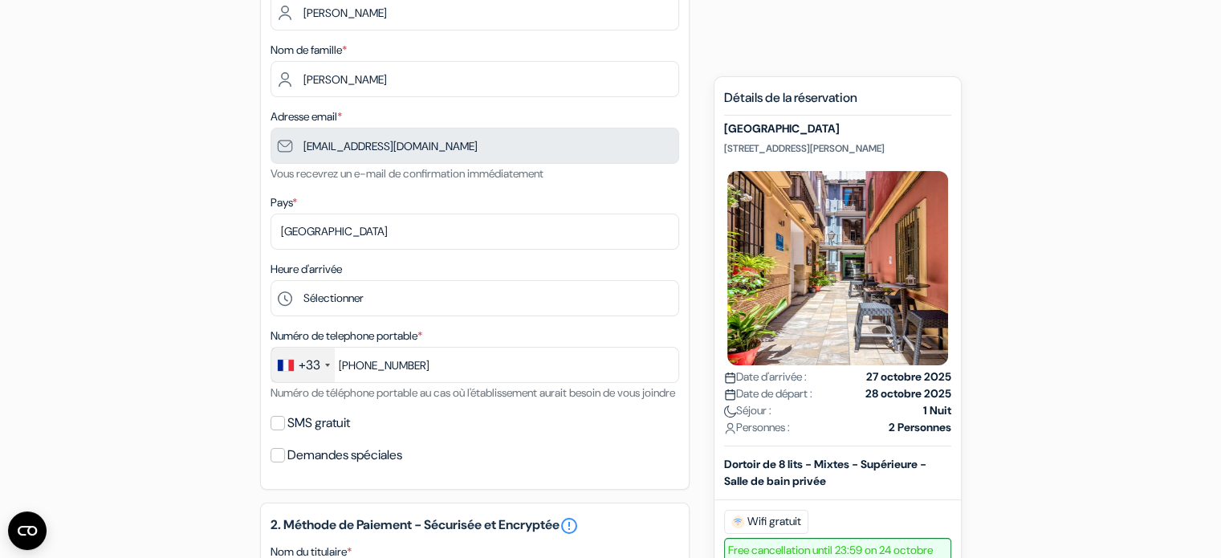
click at [183, 266] on div "add_box Auberge Feel City Center C/ Concejal Agustín Moreno 1, Málaga, Espagne …" at bounding box center [611, 548] width 1060 height 1254
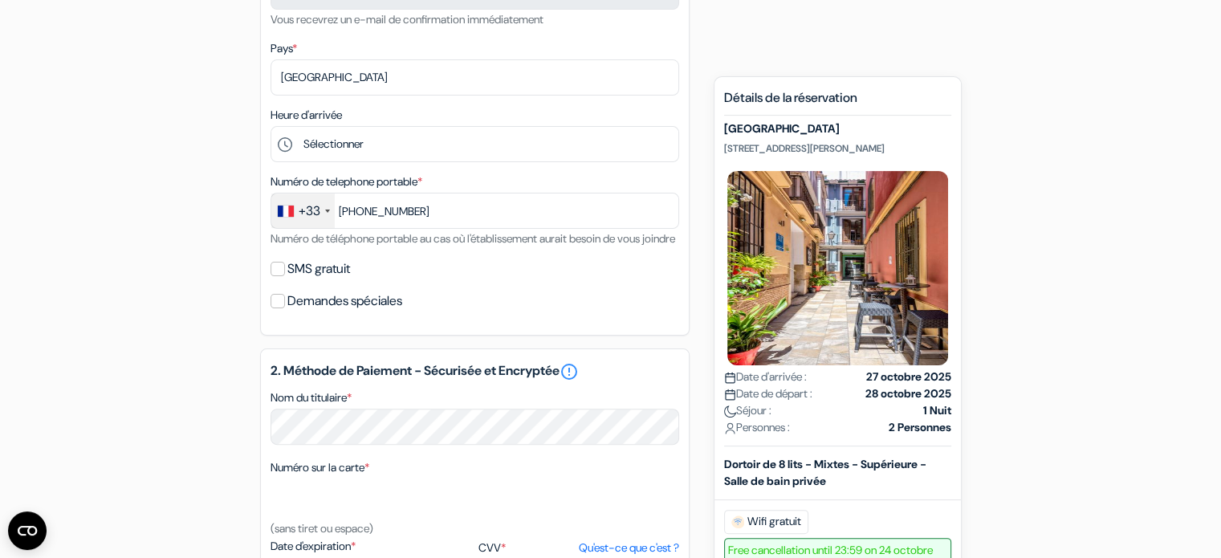
scroll to position [397, 0]
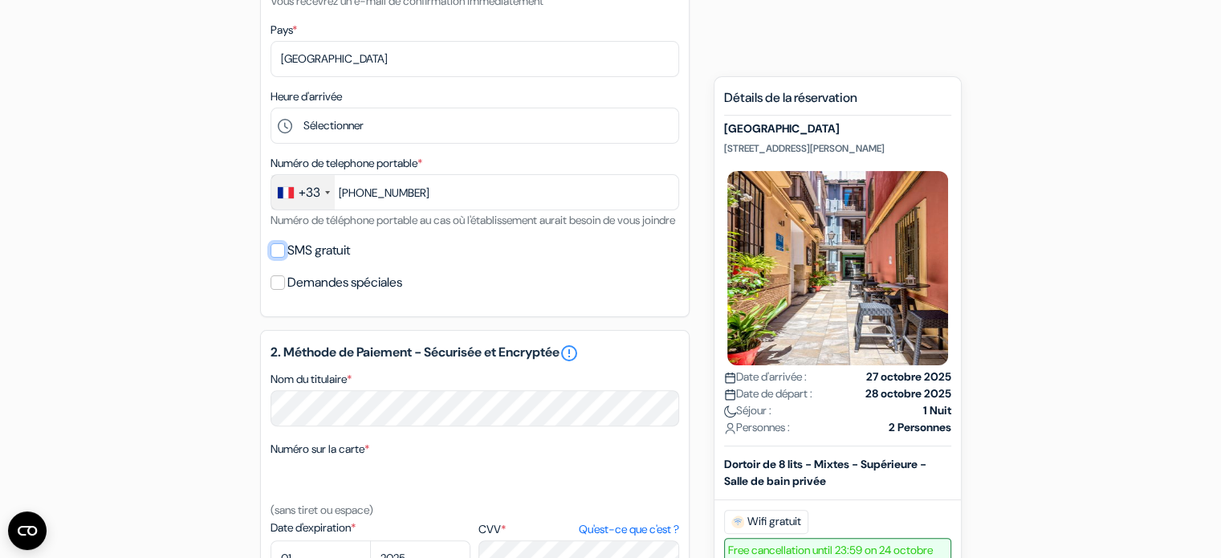
click at [283, 258] on input "SMS gratuit" at bounding box center [278, 250] width 14 height 14
checkbox input "true"
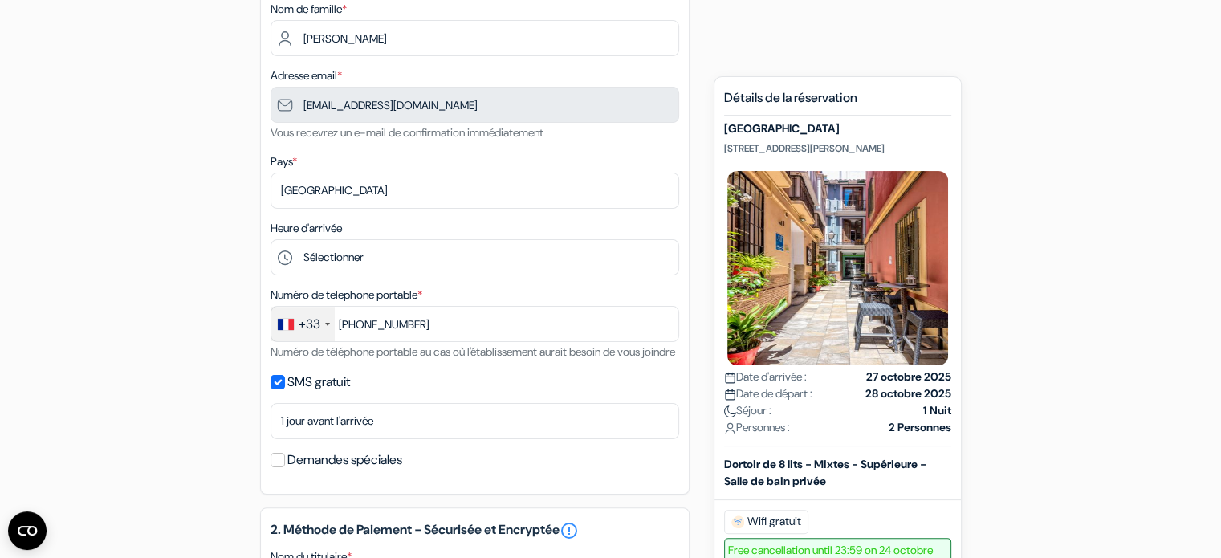
scroll to position [265, 0]
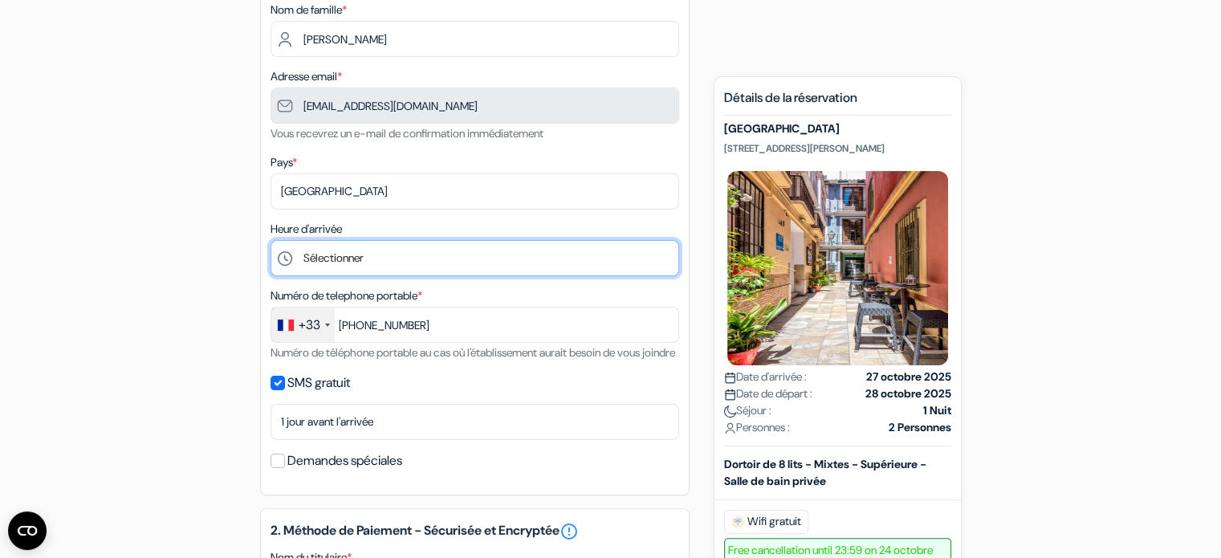
click at [404, 259] on select "Sélectionner 1:00 2:00 3:00 4:00 5:00 6:00 7:00 8:00 9:00 10:00 11:00 12:00 13:…" at bounding box center [475, 258] width 409 height 36
click at [507, 250] on select "Sélectionner 1:00 2:00 3:00 4:00 5:00 6:00 7:00 8:00 9:00 10:00 11:00 12:00 13:…" at bounding box center [475, 258] width 409 height 36
select select "21"
click at [271, 241] on select "Sélectionner 1:00 2:00 3:00 4:00 5:00 6:00 7:00 8:00 9:00 10:00 11:00 12:00 13:…" at bounding box center [475, 258] width 409 height 36
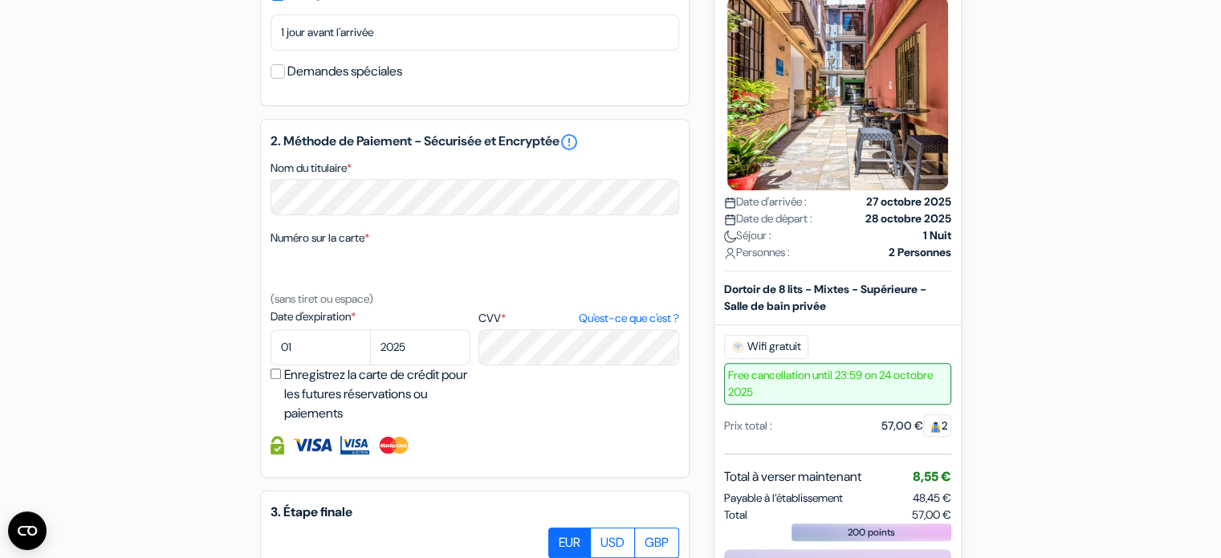
scroll to position [682, 0]
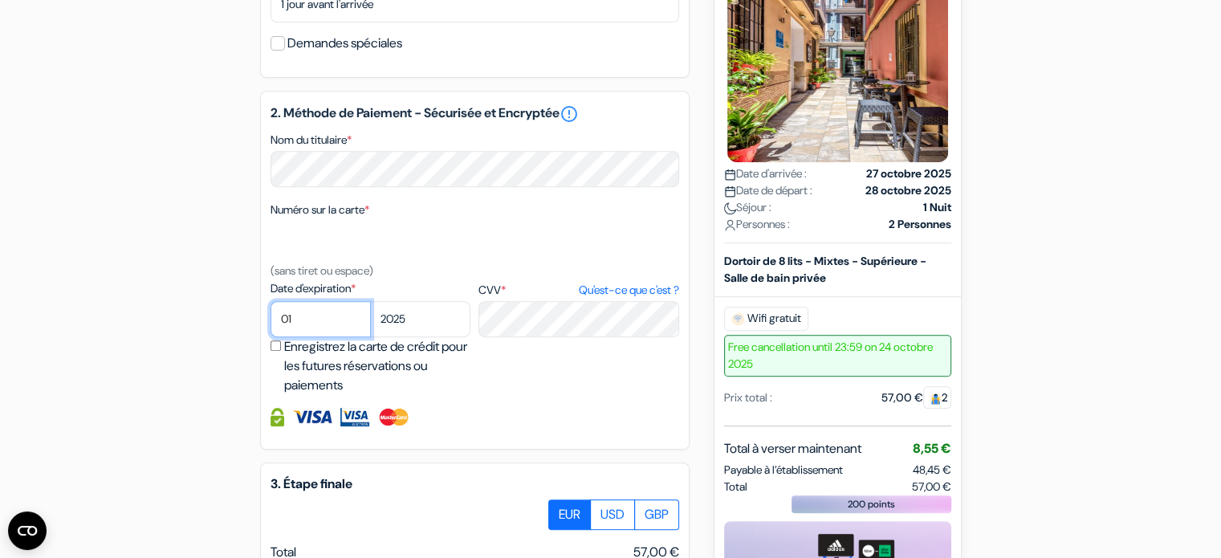
click at [342, 336] on select "01 02 03 04 05 06 07 08 09 10 11 12" at bounding box center [321, 319] width 100 height 36
select select "09"
click at [271, 322] on select "01 02 03 04 05 06 07 08 09 10 11 12" at bounding box center [321, 319] width 100 height 36
click at [401, 337] on select "2025 2026 2027 2028 2029 2030 2031 2032 2033 2034 2035 2036 2037 2038 2039 2040…" at bounding box center [420, 319] width 100 height 36
select select "2029"
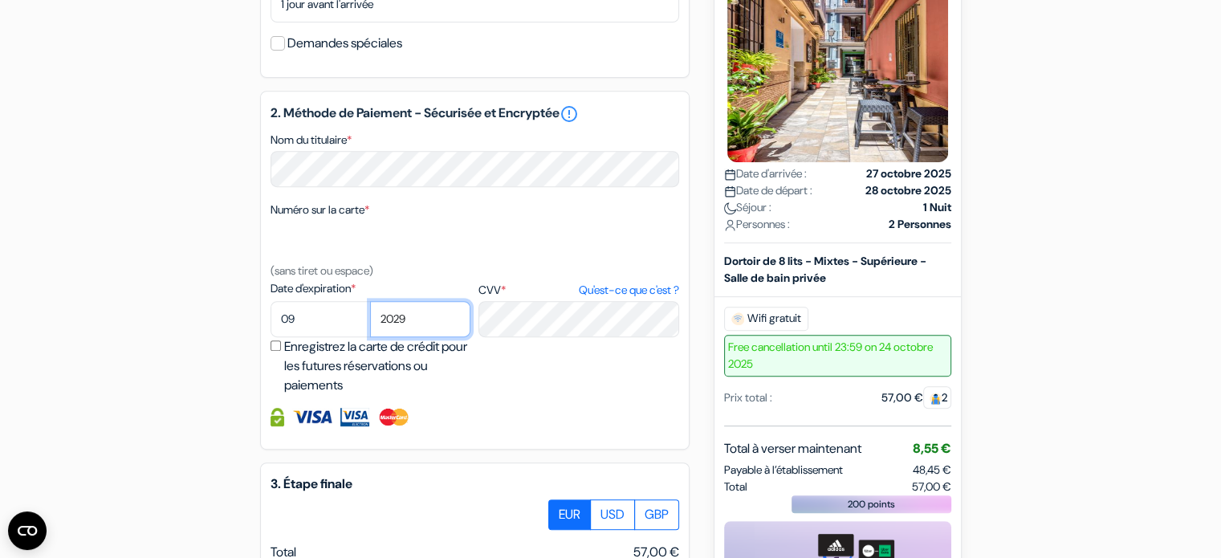
click at [370, 322] on select "2025 2026 2027 2028 2029 2030 2031 2032 2033 2034 2035 2036 2037 2038 2039 2040…" at bounding box center [420, 319] width 100 height 36
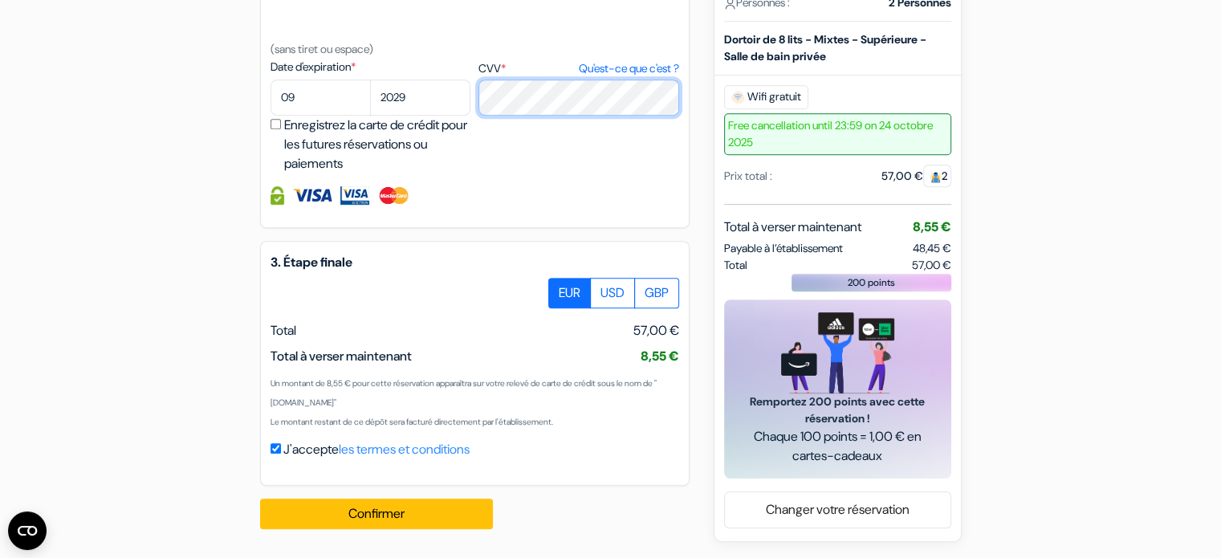
scroll to position [924, 0]
click at [610, 291] on label "USD" at bounding box center [612, 293] width 45 height 31
click at [559, 288] on input "USD" at bounding box center [554, 283] width 10 height 10
radio input "true"
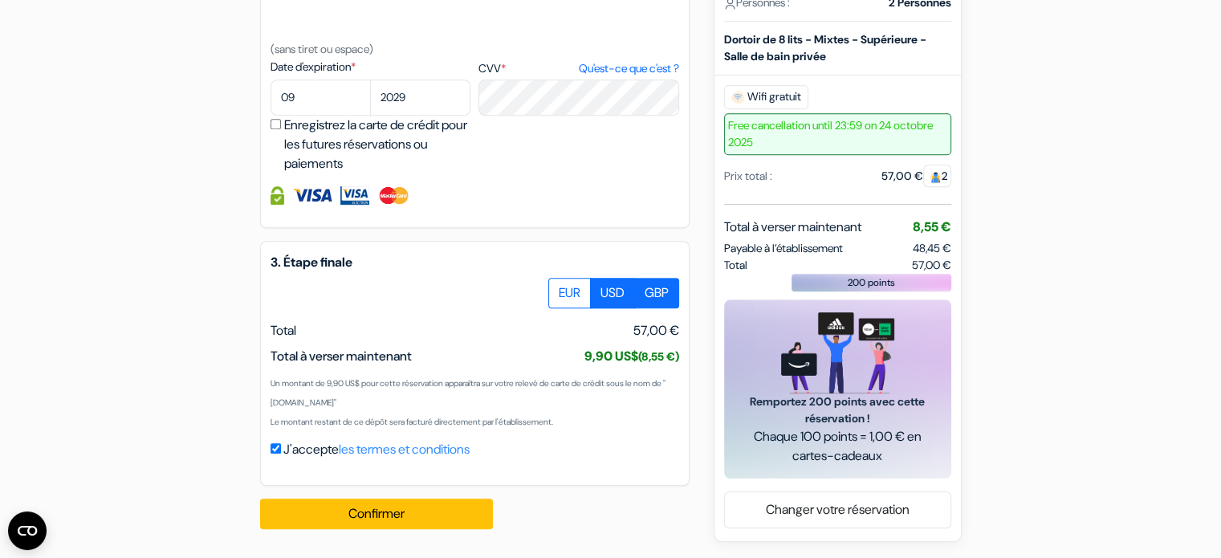
click at [655, 288] on label "GBP" at bounding box center [656, 293] width 45 height 31
click at [559, 288] on input "GBP" at bounding box center [554, 283] width 10 height 10
radio input "true"
click at [614, 288] on label "USD" at bounding box center [612, 293] width 45 height 31
click at [559, 288] on input "USD" at bounding box center [554, 283] width 10 height 10
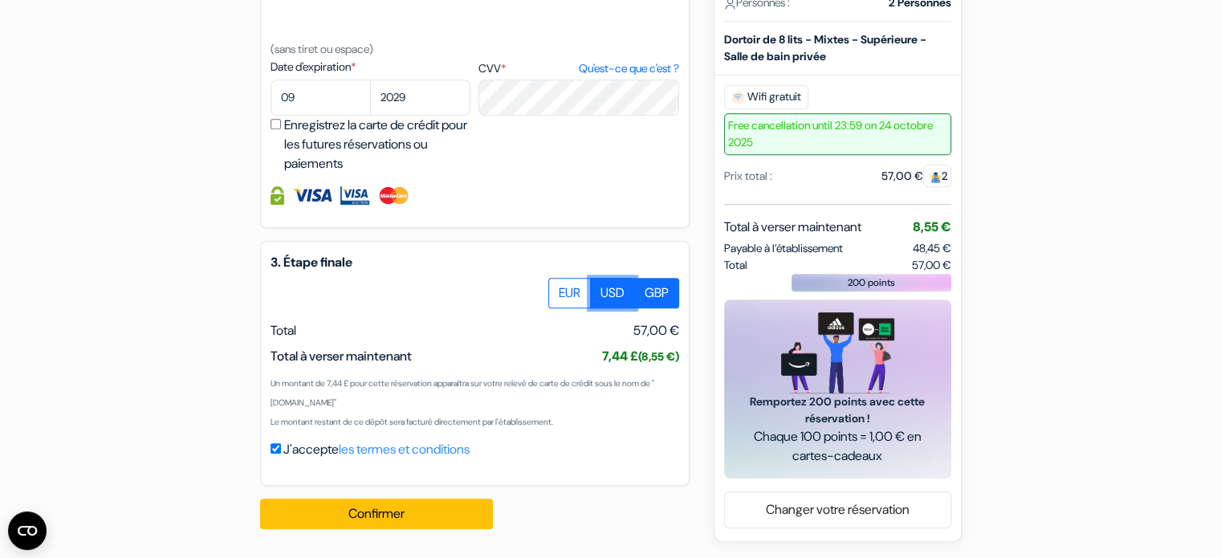
radio input "true"
click at [570, 285] on label "EUR" at bounding box center [569, 293] width 43 height 31
click at [559, 285] on input "EUR" at bounding box center [554, 283] width 10 height 10
radio input "true"
click at [604, 295] on label "USD" at bounding box center [612, 293] width 45 height 31
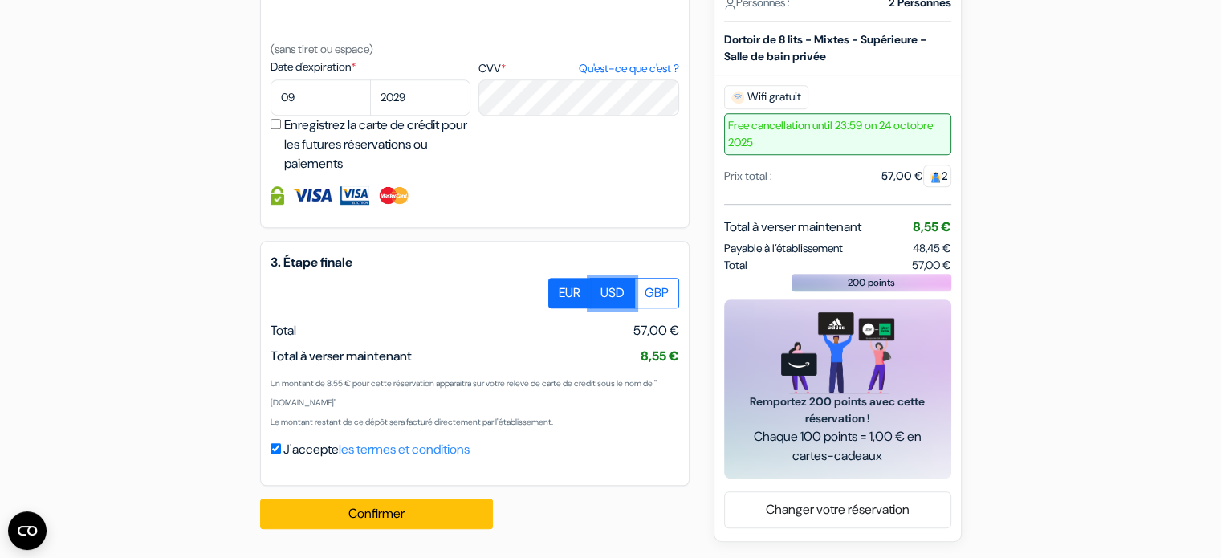
click at [559, 288] on input "USD" at bounding box center [554, 283] width 10 height 10
radio input "true"
click at [656, 277] on div "3. Étape finale EUR USD GBP Total J'accepte" at bounding box center [474, 363] width 429 height 245
click at [656, 282] on label "GBP" at bounding box center [656, 293] width 45 height 31
click at [559, 282] on input "GBP" at bounding box center [554, 283] width 10 height 10
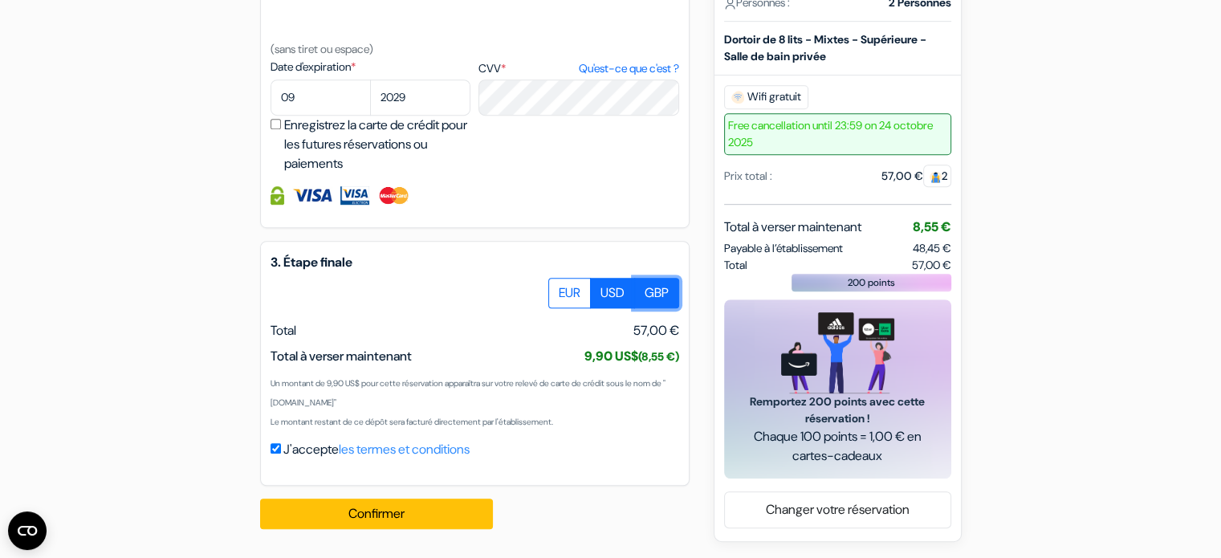
radio input "true"
click at [579, 284] on label "EUR" at bounding box center [569, 293] width 43 height 31
click at [559, 284] on input "EUR" at bounding box center [554, 283] width 10 height 10
radio input "true"
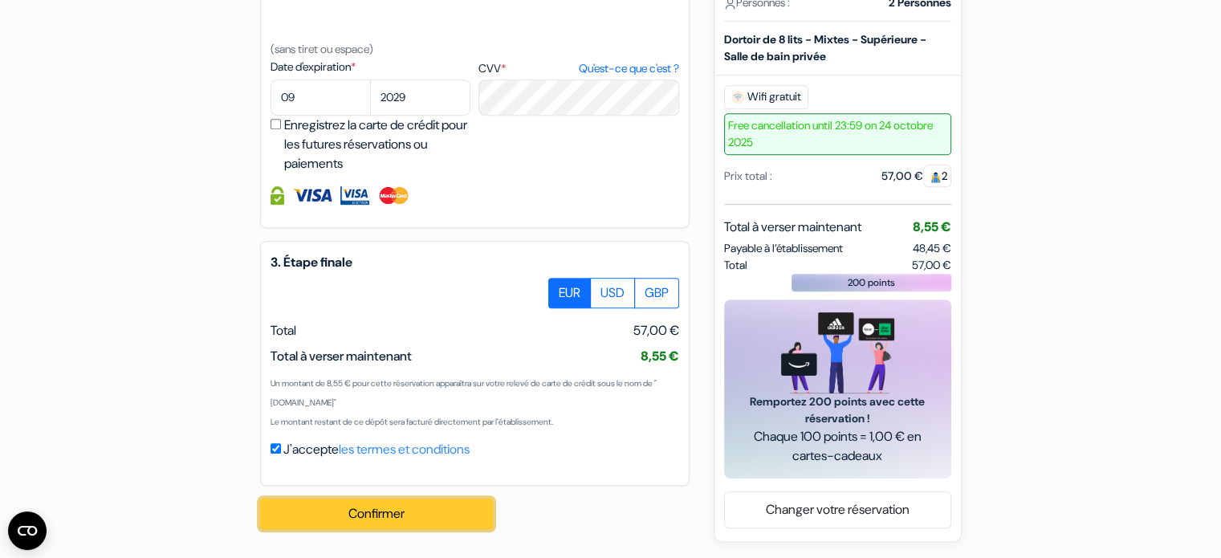
click at [463, 511] on button "Confirmer Loading..." at bounding box center [376, 513] width 233 height 31
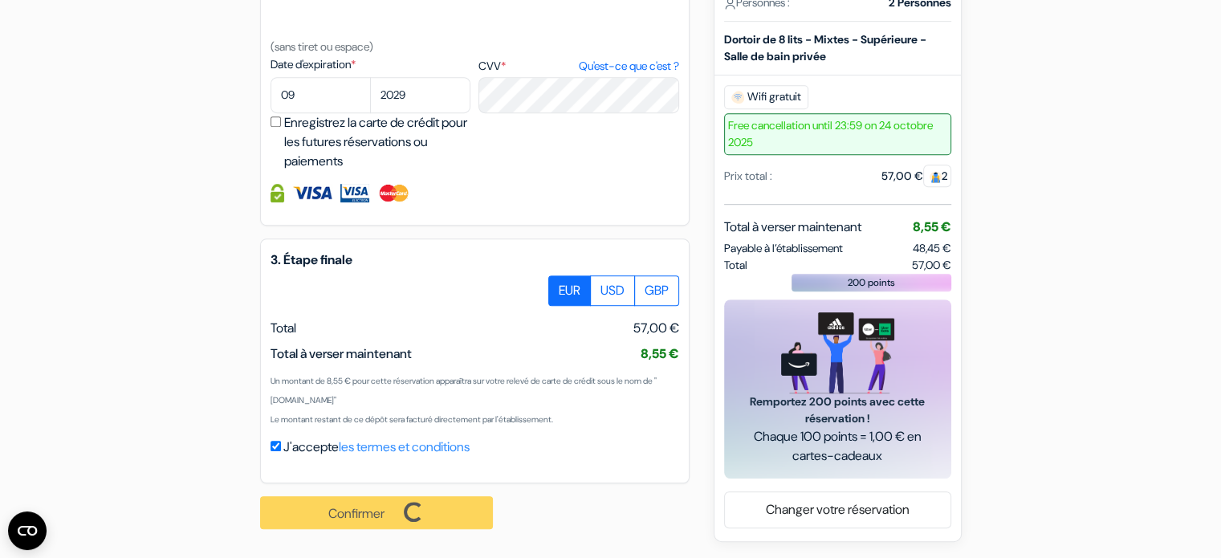
click at [561, 176] on div "2. Méthode de Paiement - Sécurisée et Encryptée error_outline Nom du titulaire …" at bounding box center [474, 46] width 429 height 359
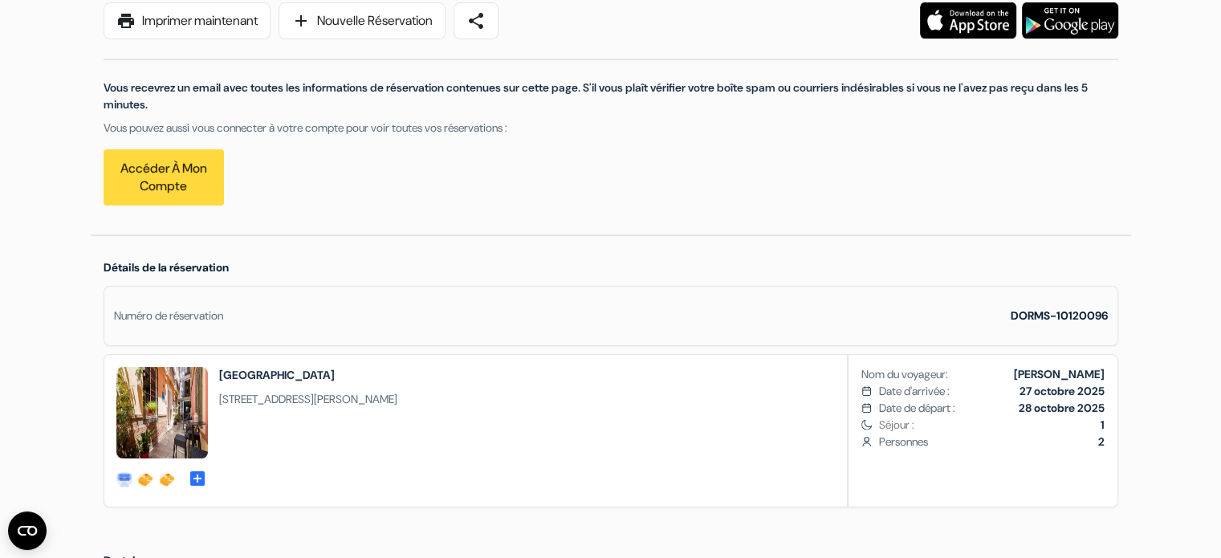
scroll to position [266, 0]
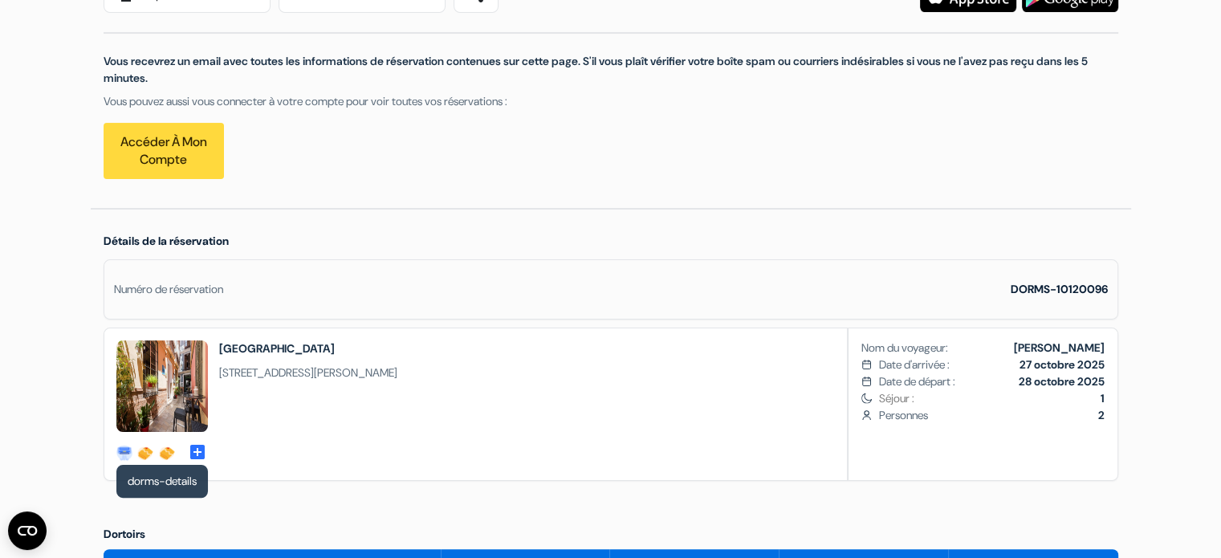
click at [201, 449] on span "add_box" at bounding box center [197, 450] width 19 height 16
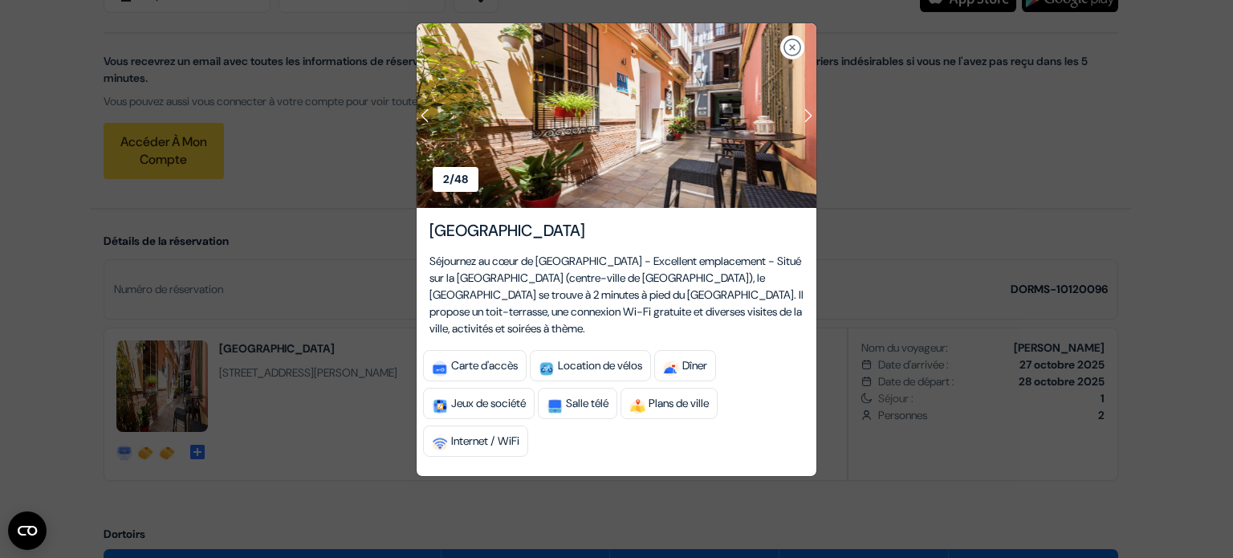
click at [718, 518] on div "1/ 48 2/ 48 3/ 48 4/ 48 5/ 48" at bounding box center [616, 279] width 1233 height 558
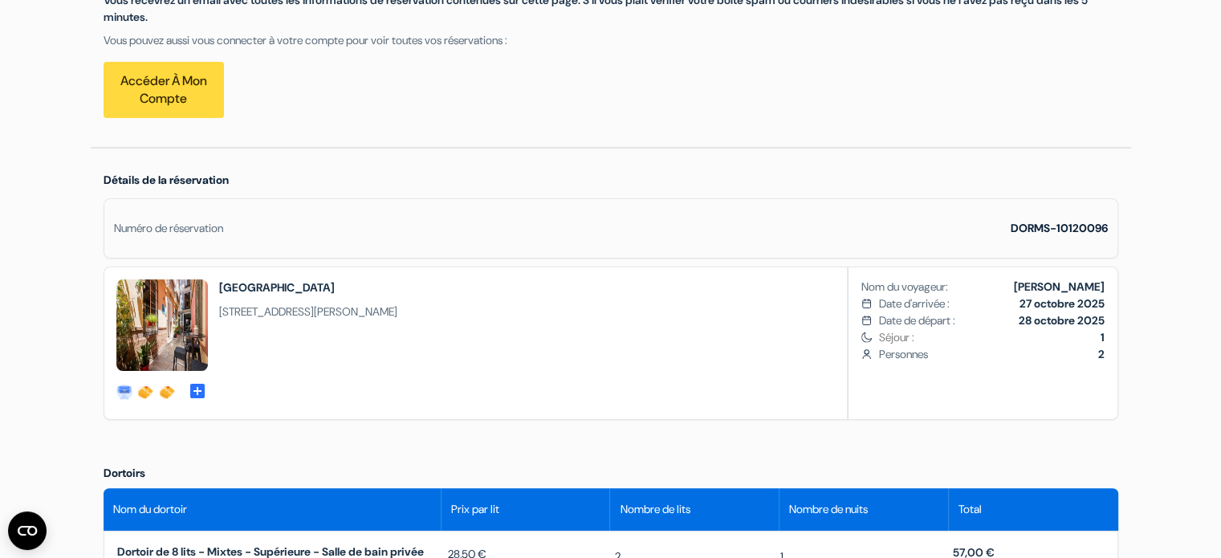
scroll to position [0, 0]
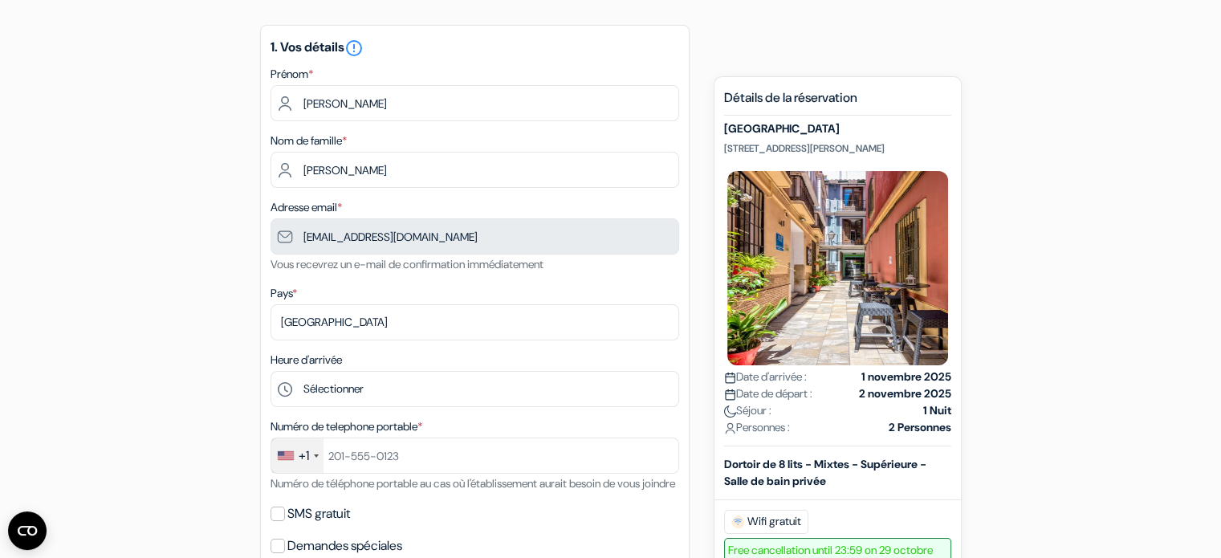
scroll to position [135, 0]
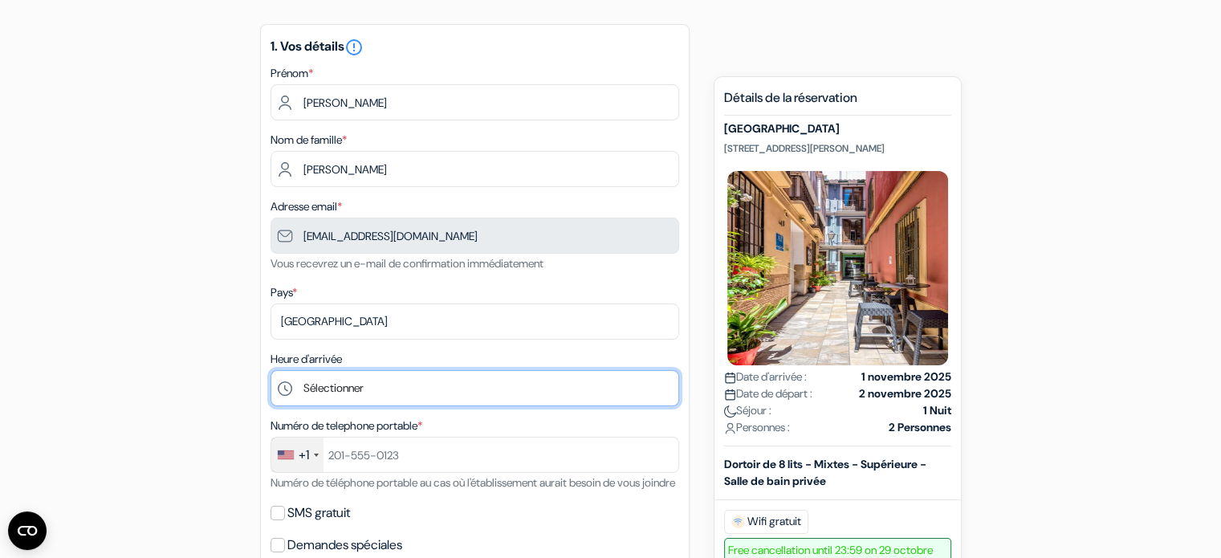
click at [363, 391] on select "Sélectionner 1:00 2:00 3:00 4:00 5:00 6:00 7:00 8:00 9:00 10:00 11:00 12:00 13:…" at bounding box center [475, 388] width 409 height 36
click at [358, 394] on select "Sélectionner 1:00 2:00 3:00 4:00 5:00 6:00 7:00 8:00 9:00 10:00 11:00 12:00 13:…" at bounding box center [475, 388] width 409 height 36
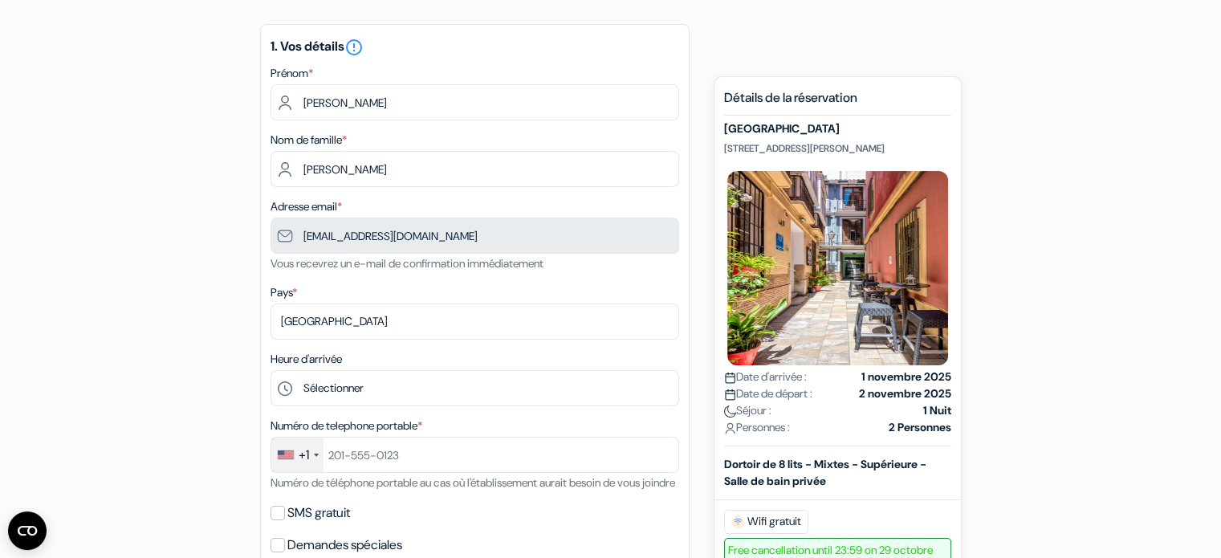
click at [299, 452] on div "+1" at bounding box center [304, 455] width 10 height 19
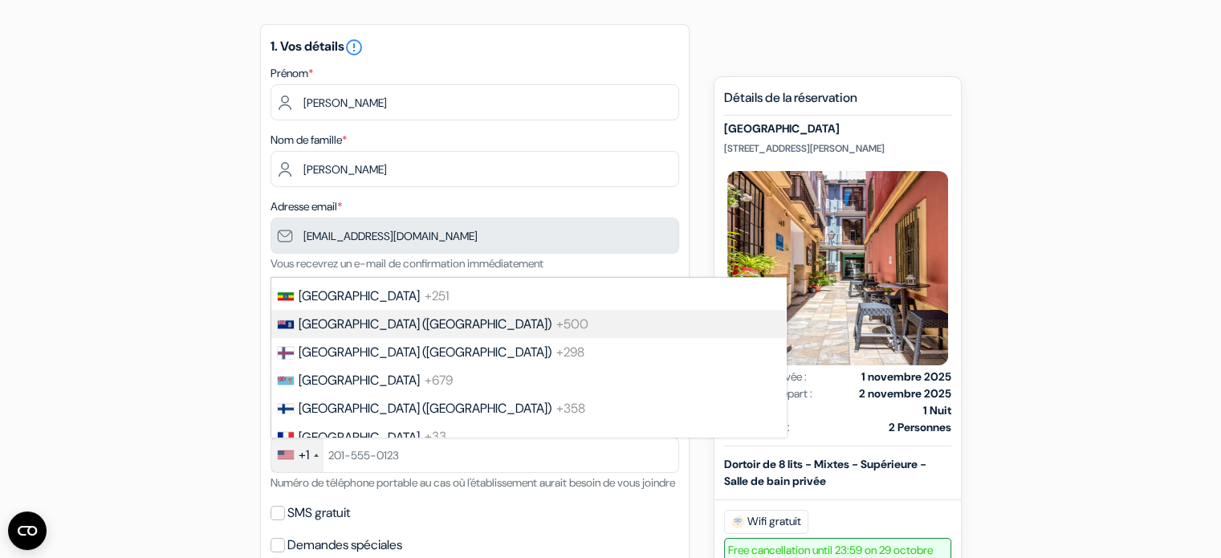
scroll to position [2199, 0]
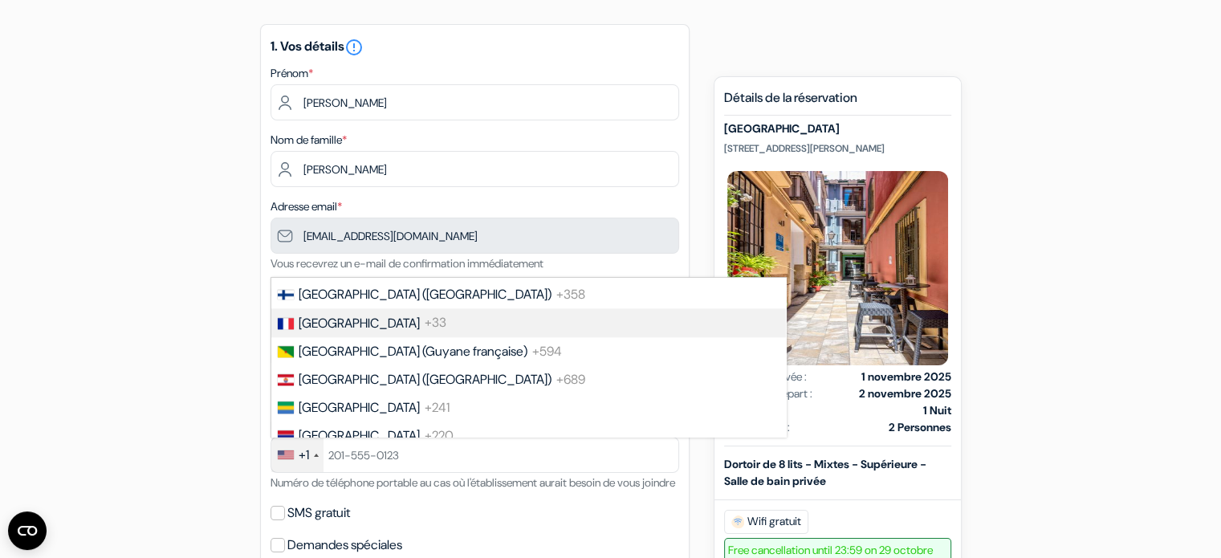
click at [372, 336] on li "France +33" at bounding box center [528, 322] width 516 height 28
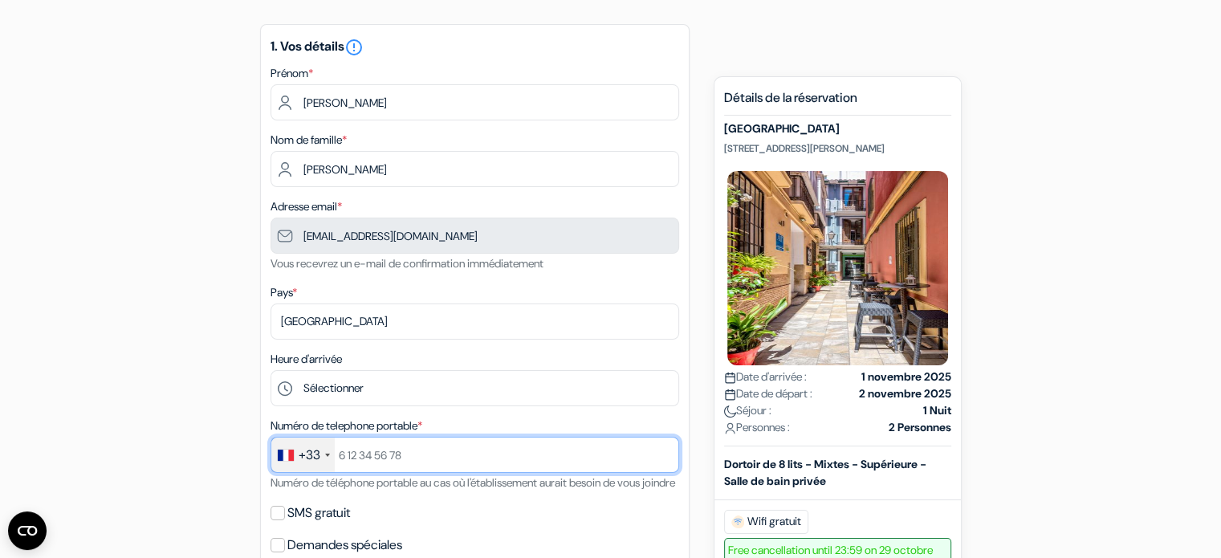
click at [393, 460] on input "text" at bounding box center [475, 455] width 409 height 36
type input "[PHONE_NUMBER]"
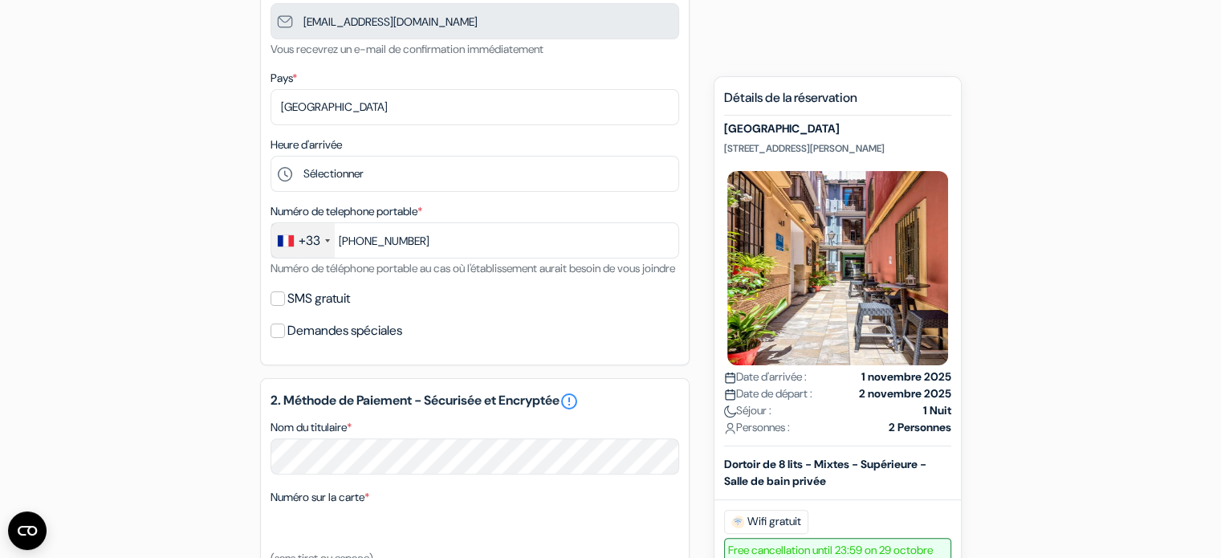
scroll to position [353, 0]
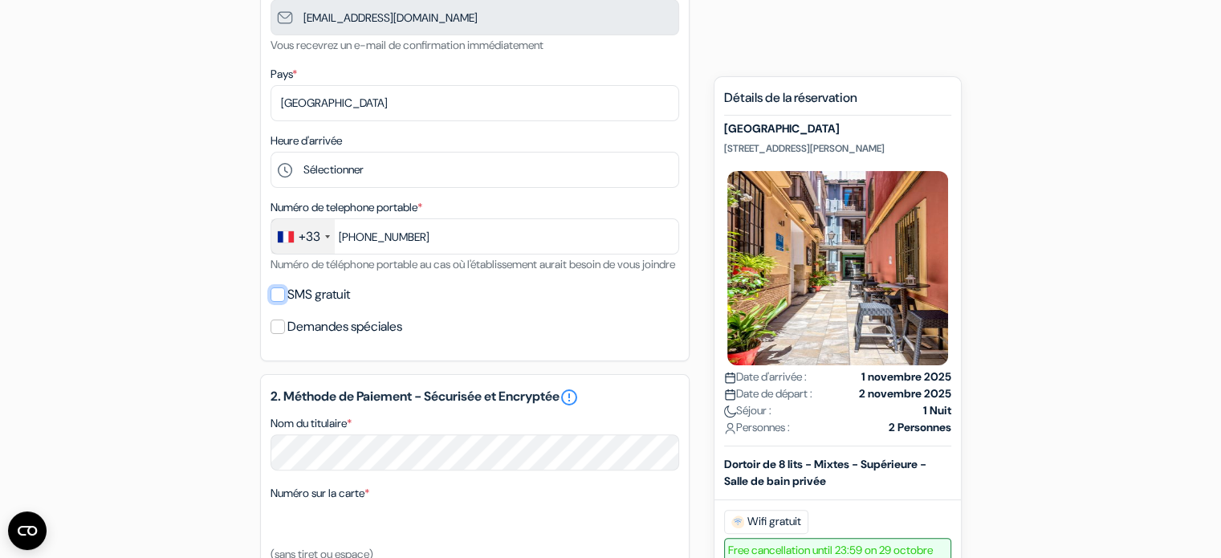
click at [276, 302] on input "SMS gratuit" at bounding box center [278, 294] width 14 height 14
checkbox input "true"
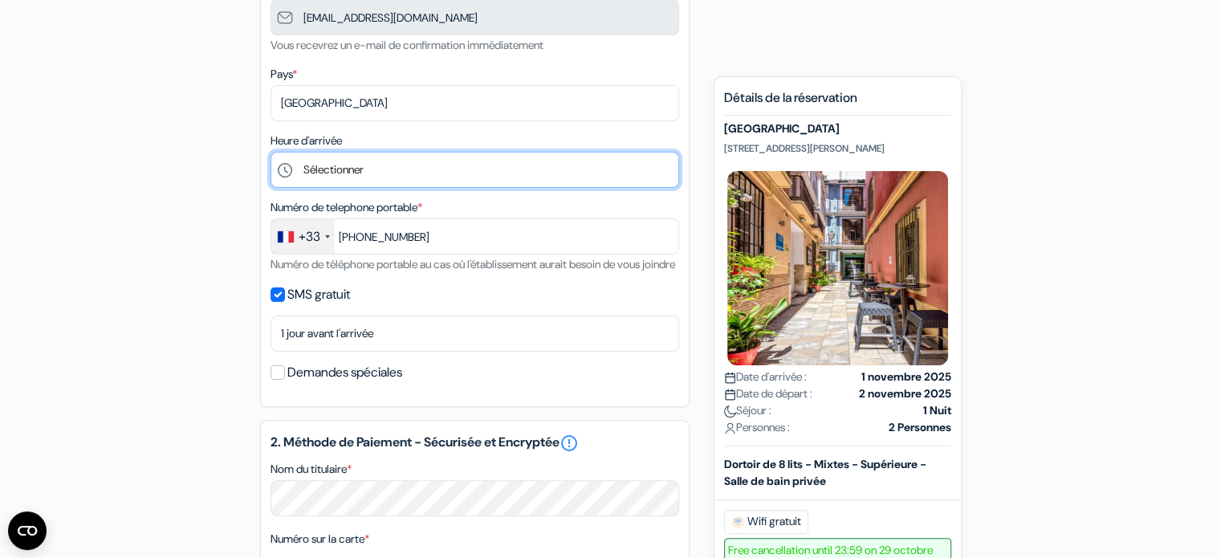
click at [383, 172] on select "Sélectionner 1:00 2:00 3:00 4:00 5:00 6:00 7:00 8:00 9:00 10:00 11:00 12:00 13:…" at bounding box center [475, 170] width 409 height 36
select select "14"
click at [271, 152] on select "Sélectionner 1:00 2:00 3:00 4:00 5:00 6:00 7:00 8:00 9:00 10:00 11:00 12:00 13:…" at bounding box center [475, 170] width 409 height 36
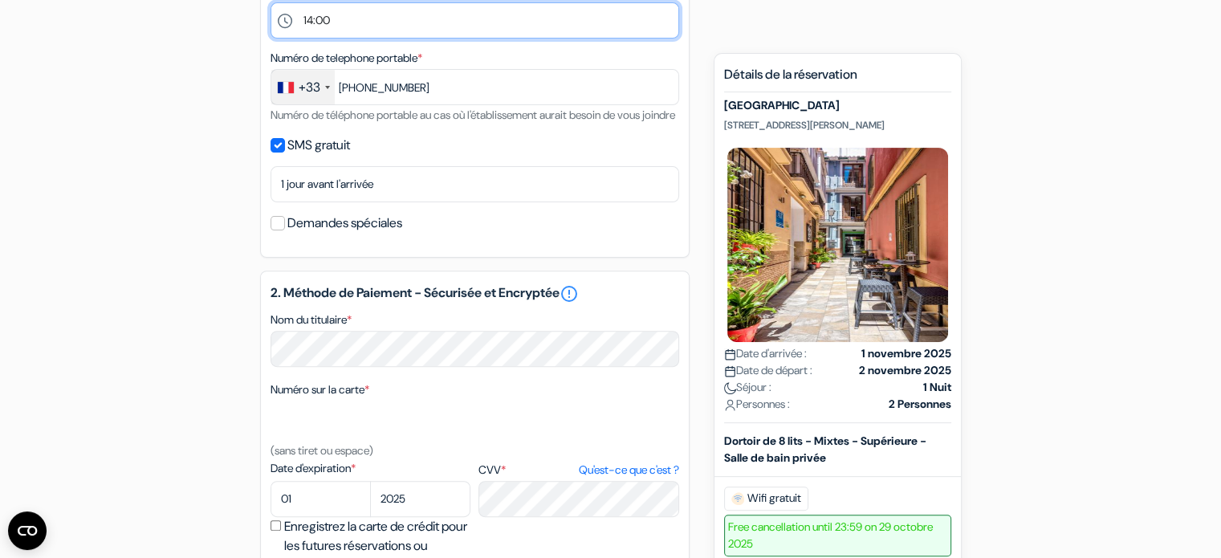
scroll to position [510, 0]
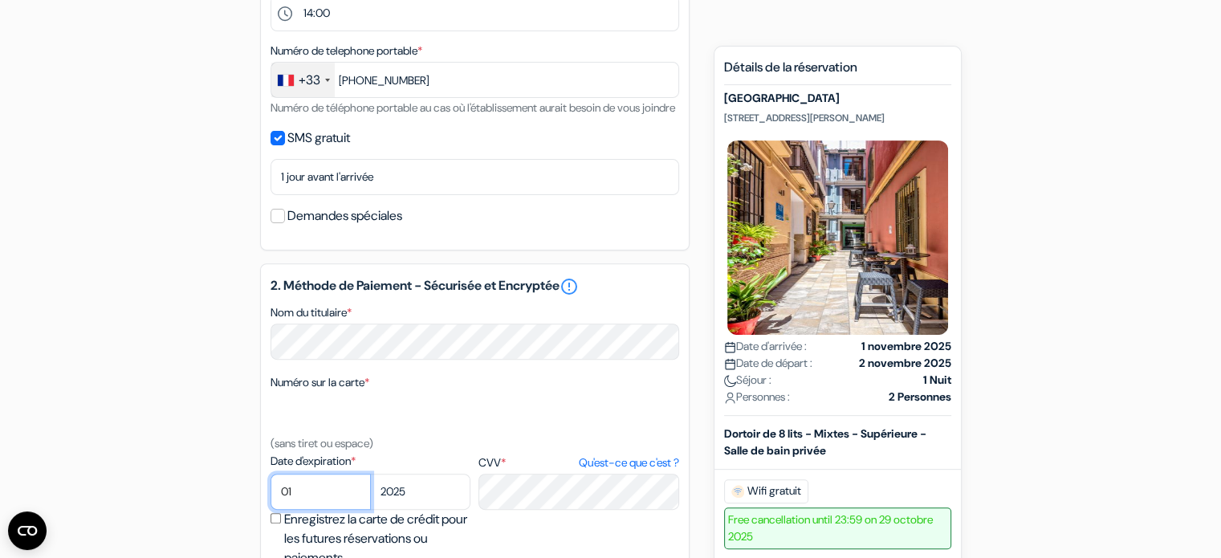
click at [347, 507] on select "01 02 03 04 05 06 07 08 09 10 11 12" at bounding box center [321, 492] width 100 height 36
select select "09"
click at [271, 494] on select "01 02 03 04 05 06 07 08 09 10 11 12" at bounding box center [321, 492] width 100 height 36
click at [401, 507] on select "2025 2026 2027 2028 2029 2030 2031 2032 2033 2034 2035 2036 2037 2038 2039 2040…" at bounding box center [420, 492] width 100 height 36
select select "2029"
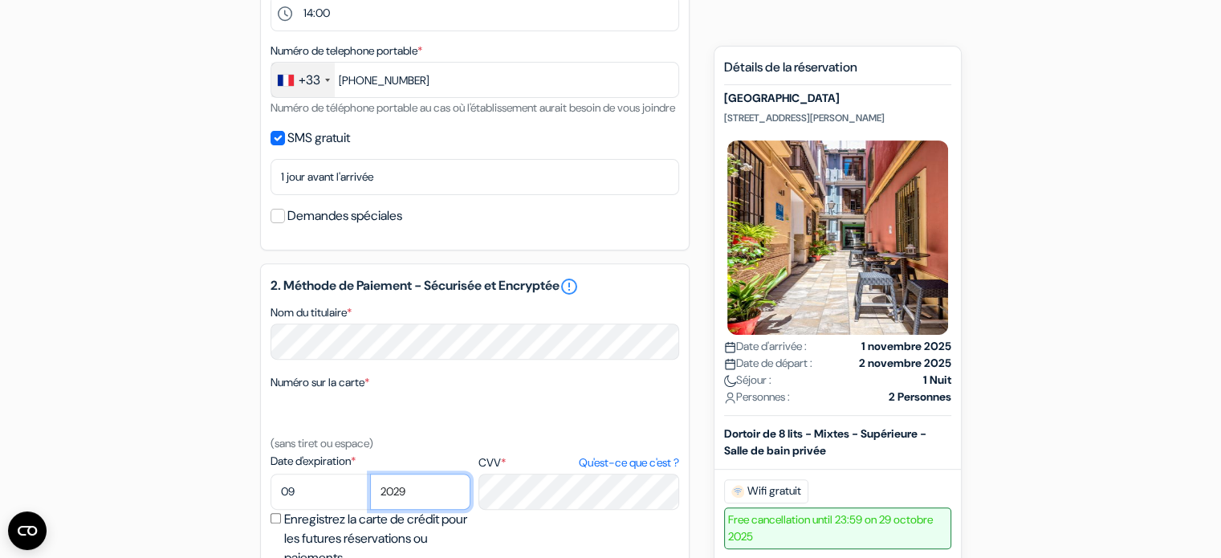
click at [370, 494] on select "2025 2026 2027 2028 2029 2030 2031 2032 2033 2034 2035 2036 2037 2038 2039 2040…" at bounding box center [420, 492] width 100 height 36
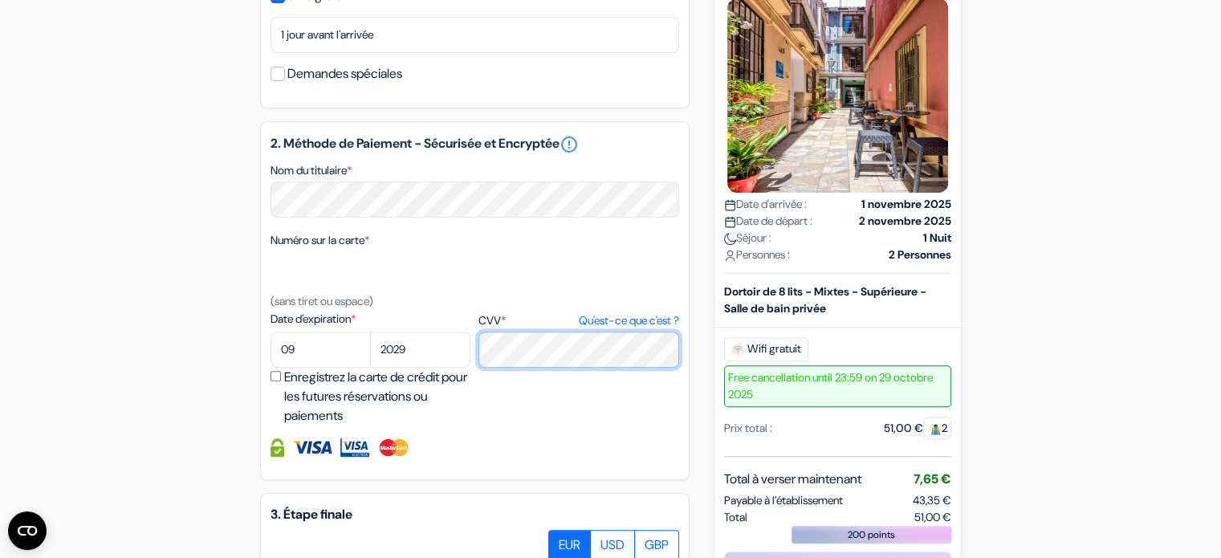
scroll to position [924, 0]
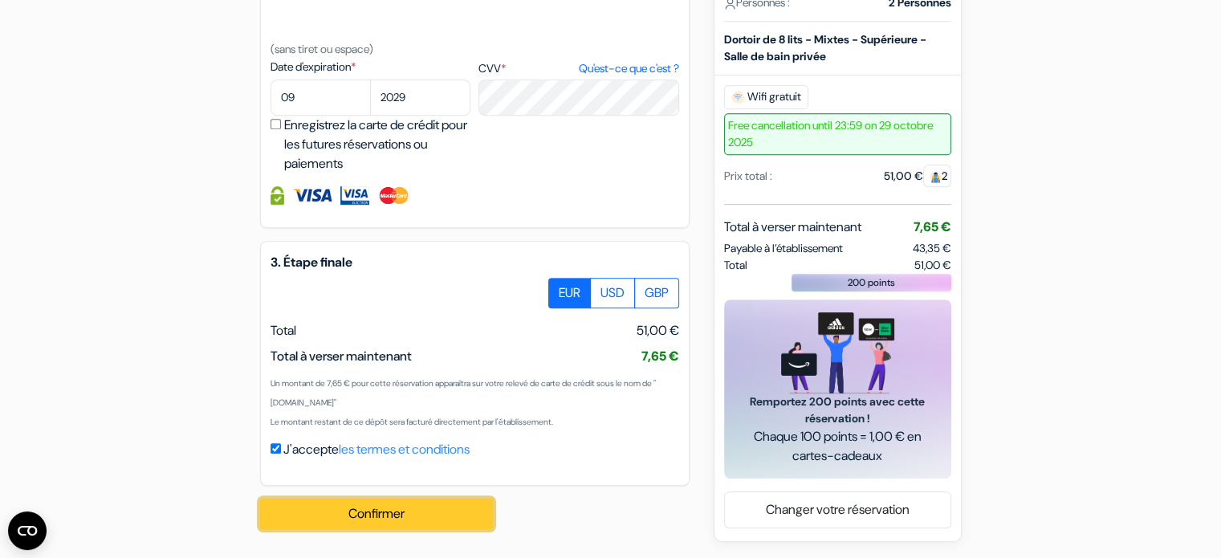
click at [437, 516] on button "Confirmer Loading..." at bounding box center [376, 513] width 233 height 31
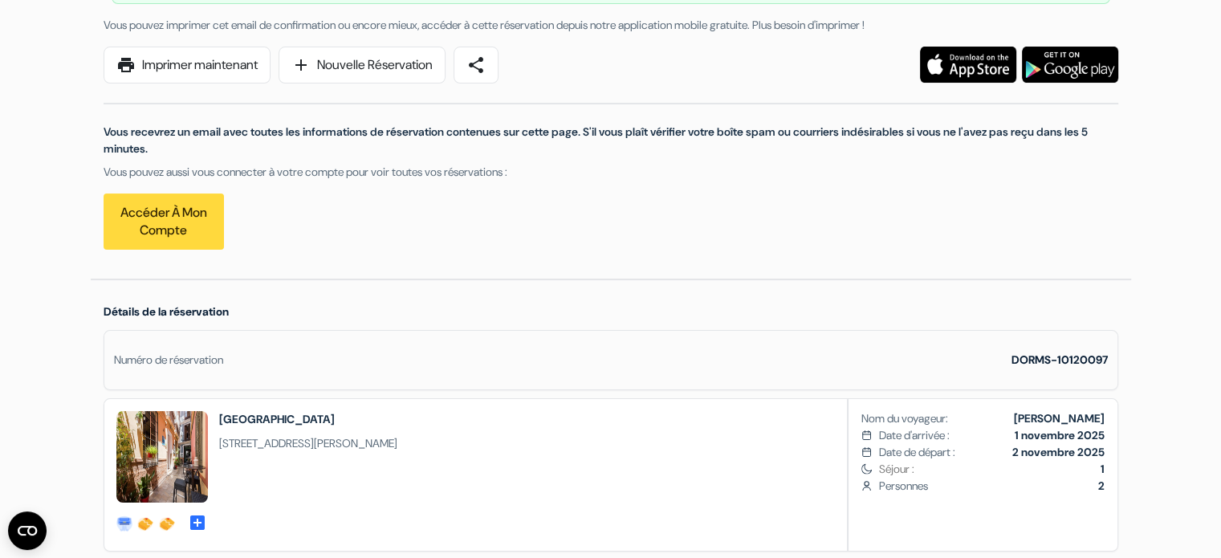
scroll to position [45, 0]
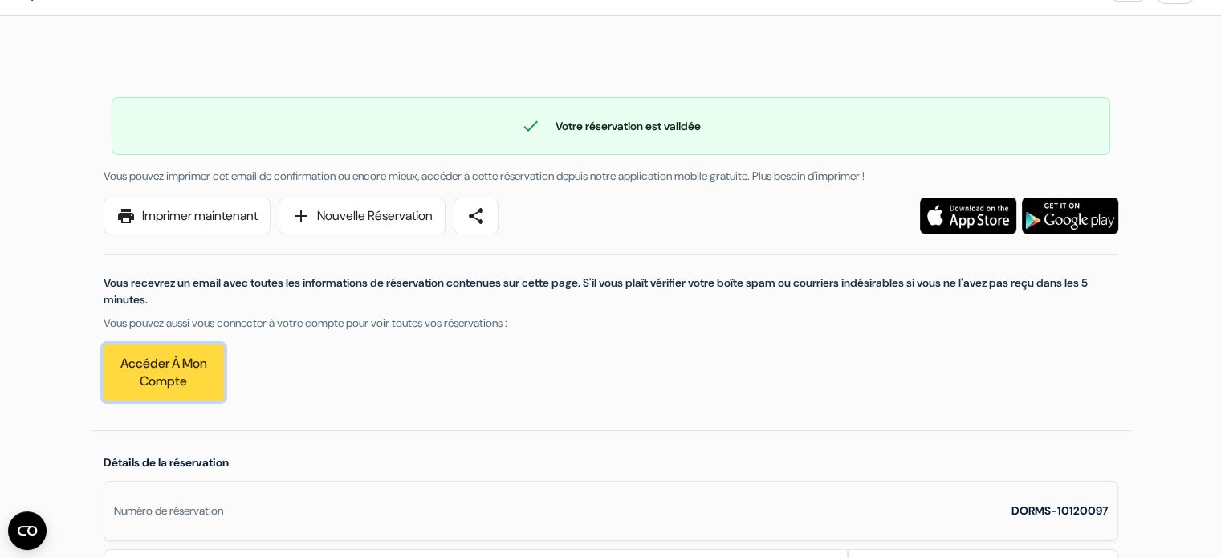
click at [164, 370] on link "Accéder à mon compte" at bounding box center [164, 372] width 120 height 56
